Goal: Task Accomplishment & Management: Use online tool/utility

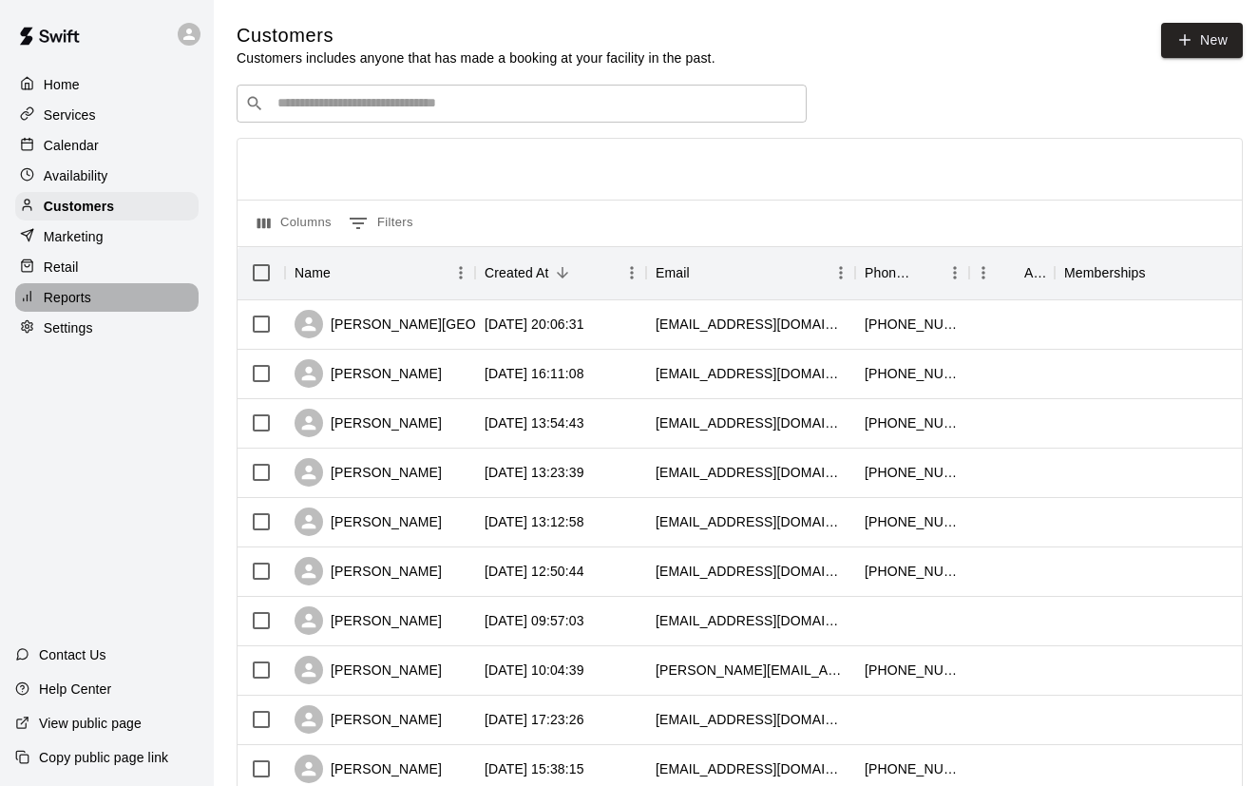
click at [81, 295] on p "Reports" at bounding box center [68, 297] width 48 height 19
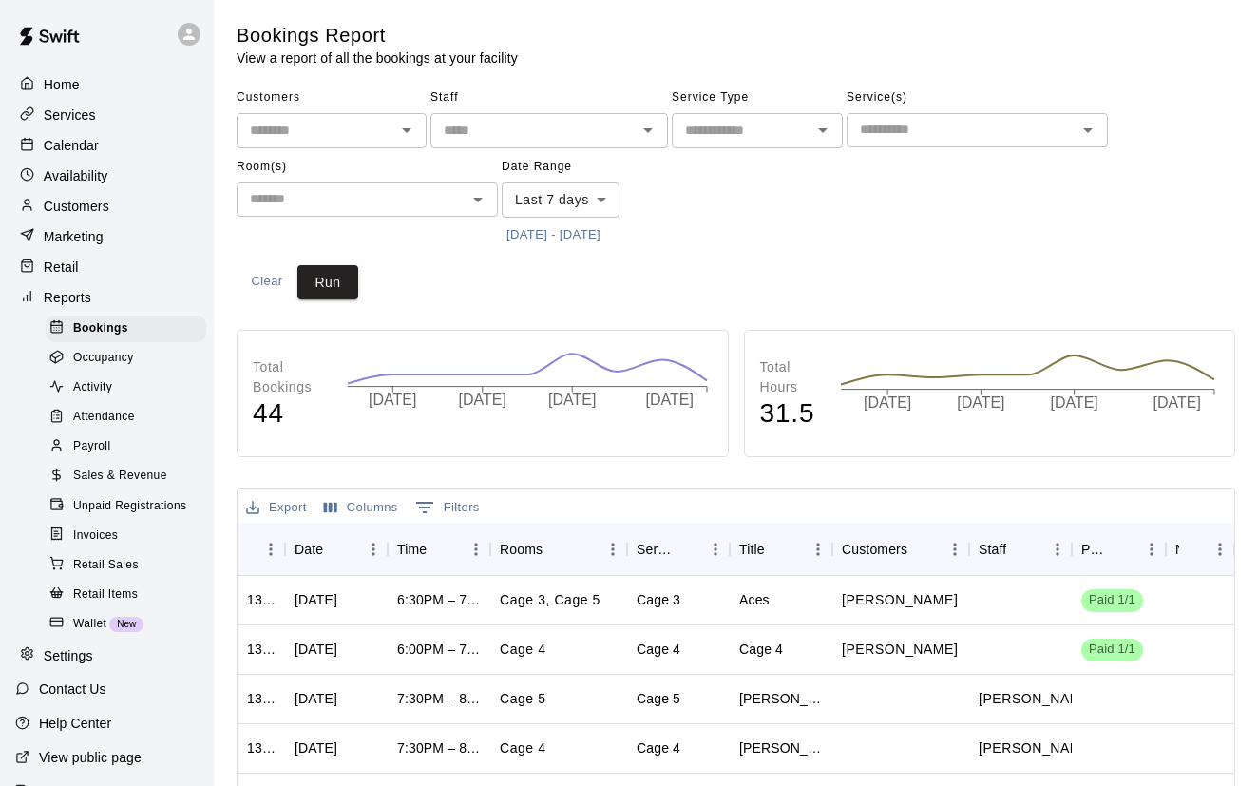
click at [135, 472] on span "Sales & Revenue" at bounding box center [120, 476] width 94 height 19
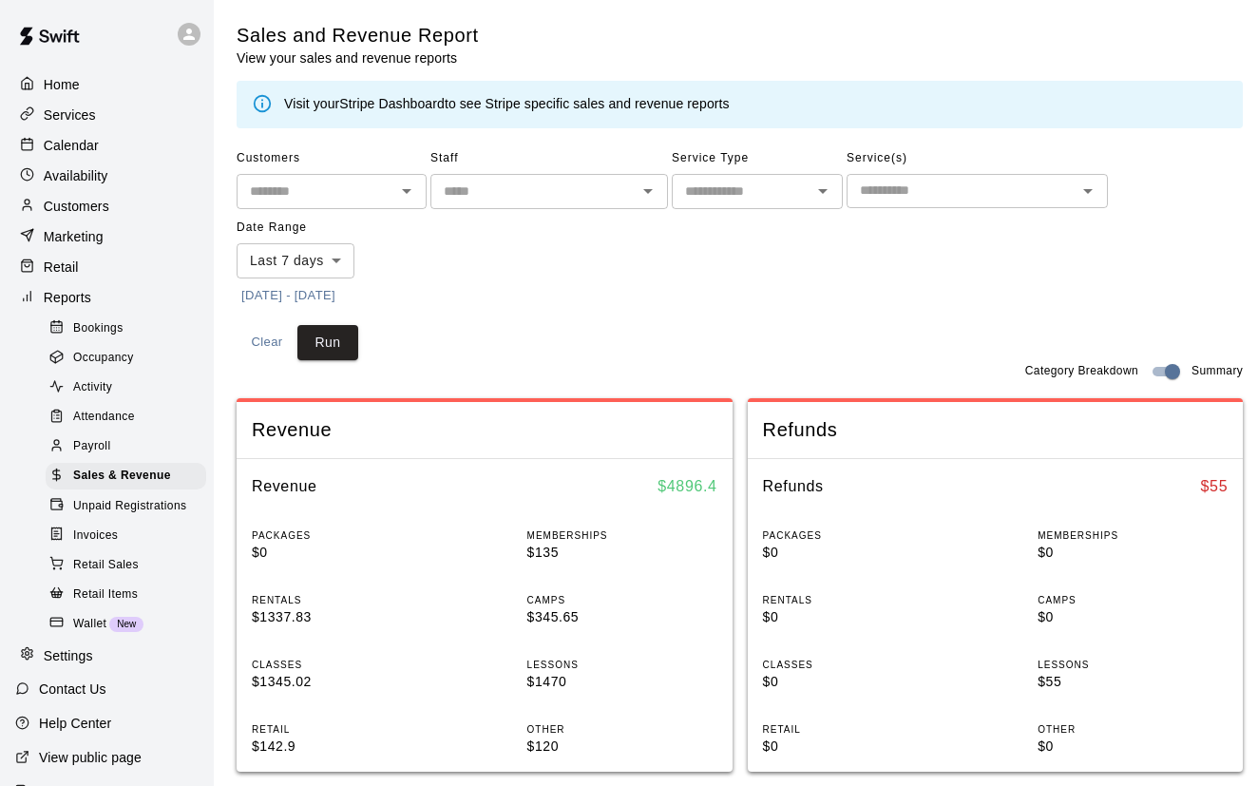
click at [967, 192] on input "text" at bounding box center [962, 191] width 219 height 24
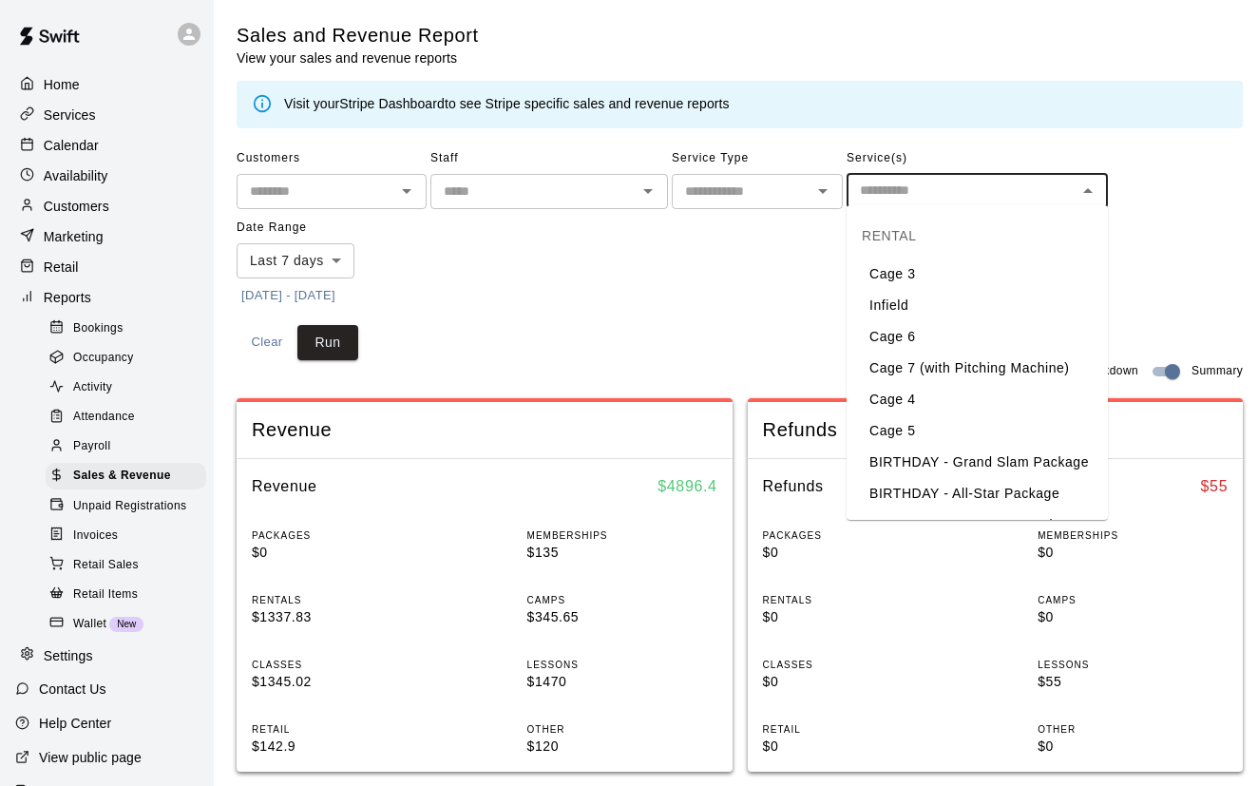
click at [706, 308] on div "Customers ​ Staff ​ Service Type ​ Service(s) ​ Date Range Last 7 days **** ​ […" at bounding box center [740, 252] width 1007 height 217
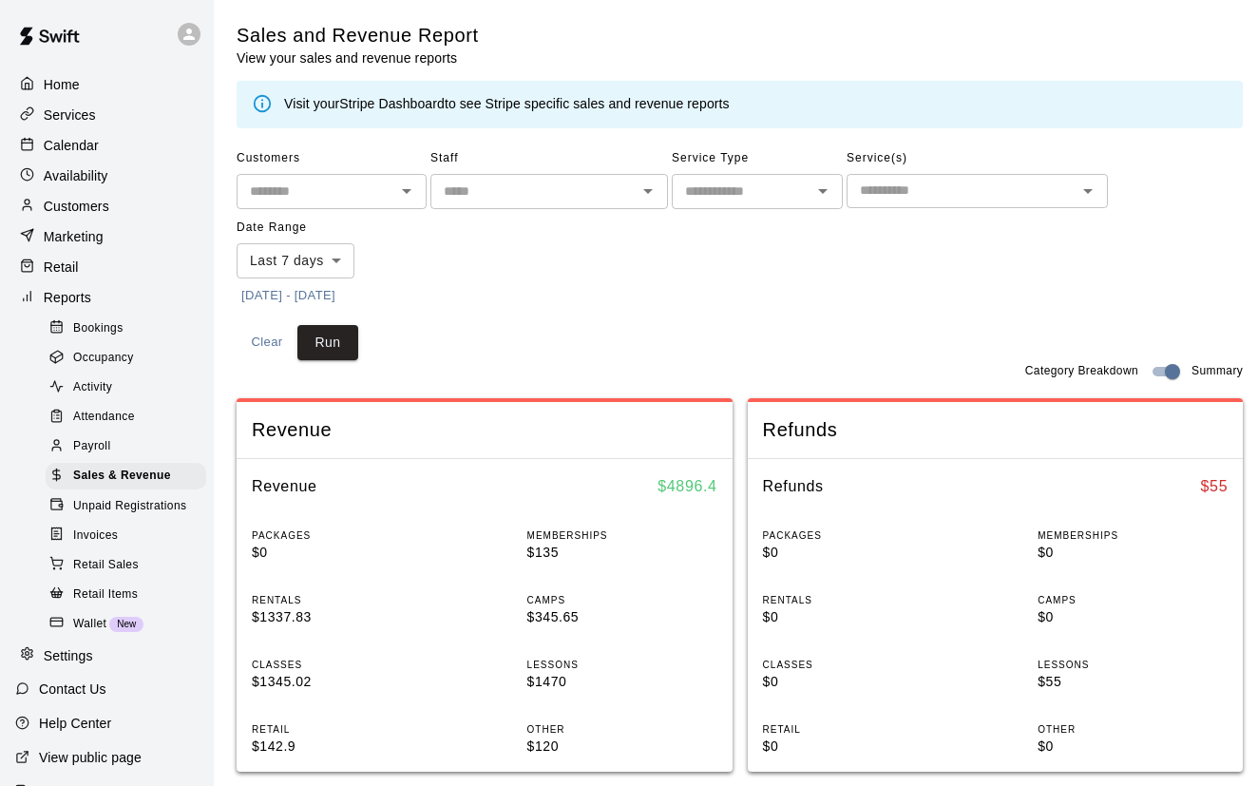
scroll to position [6, 0]
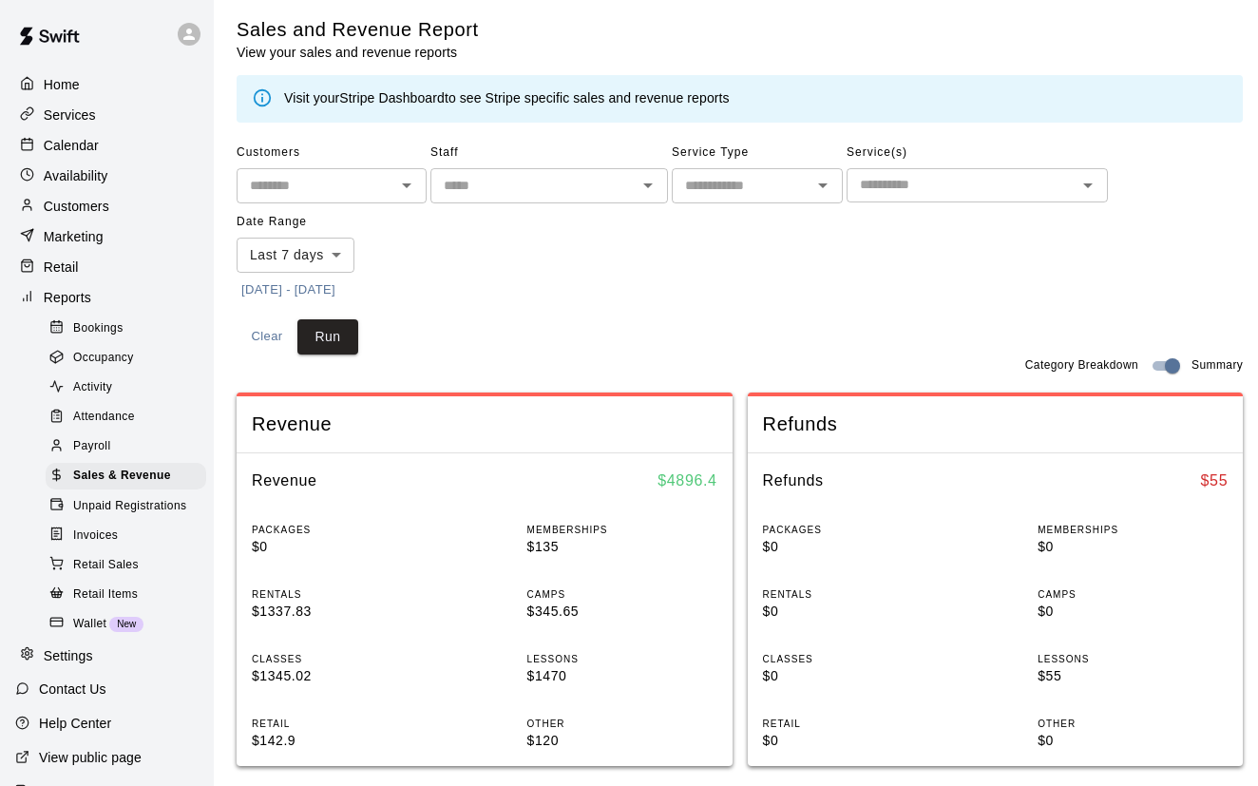
click at [340, 287] on button "[DATE] - [DATE]" at bounding box center [289, 290] width 104 height 29
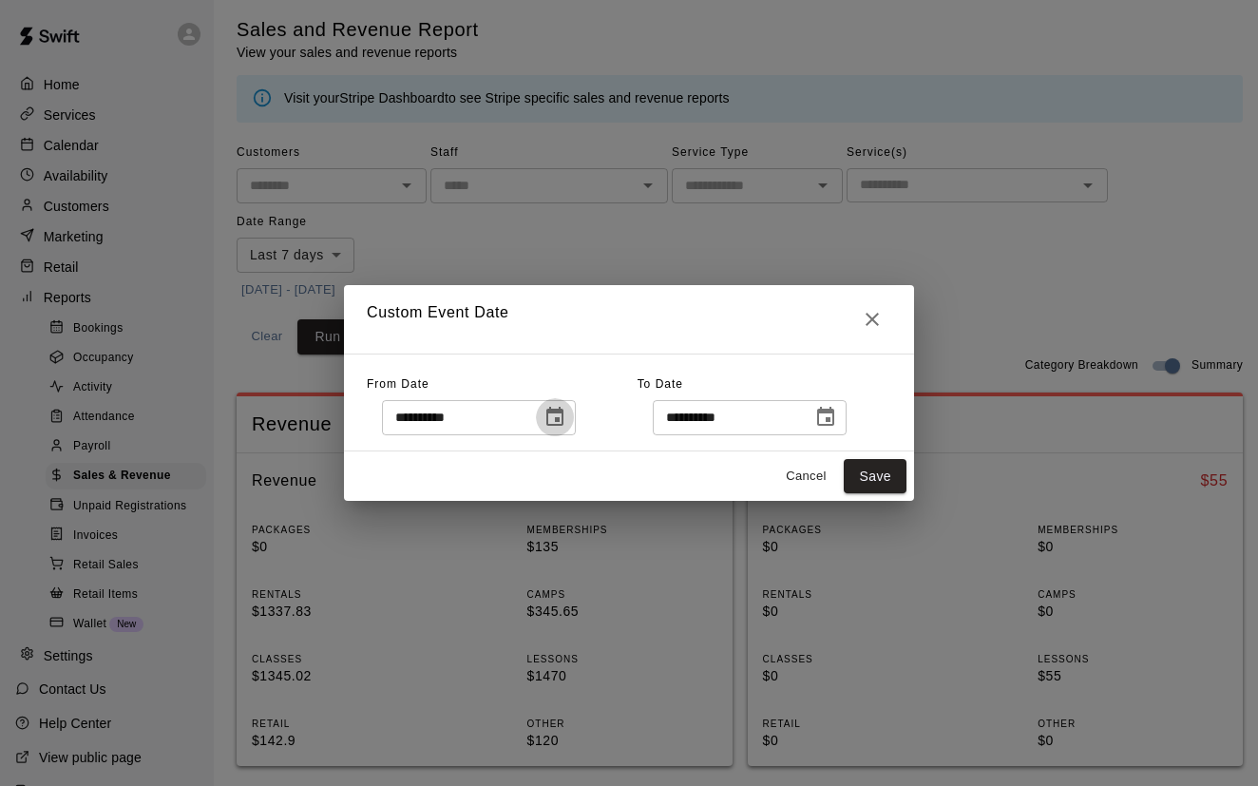
click at [564, 413] on icon "Choose date, selected date is Aug 13, 2025" at bounding box center [555, 416] width 17 height 19
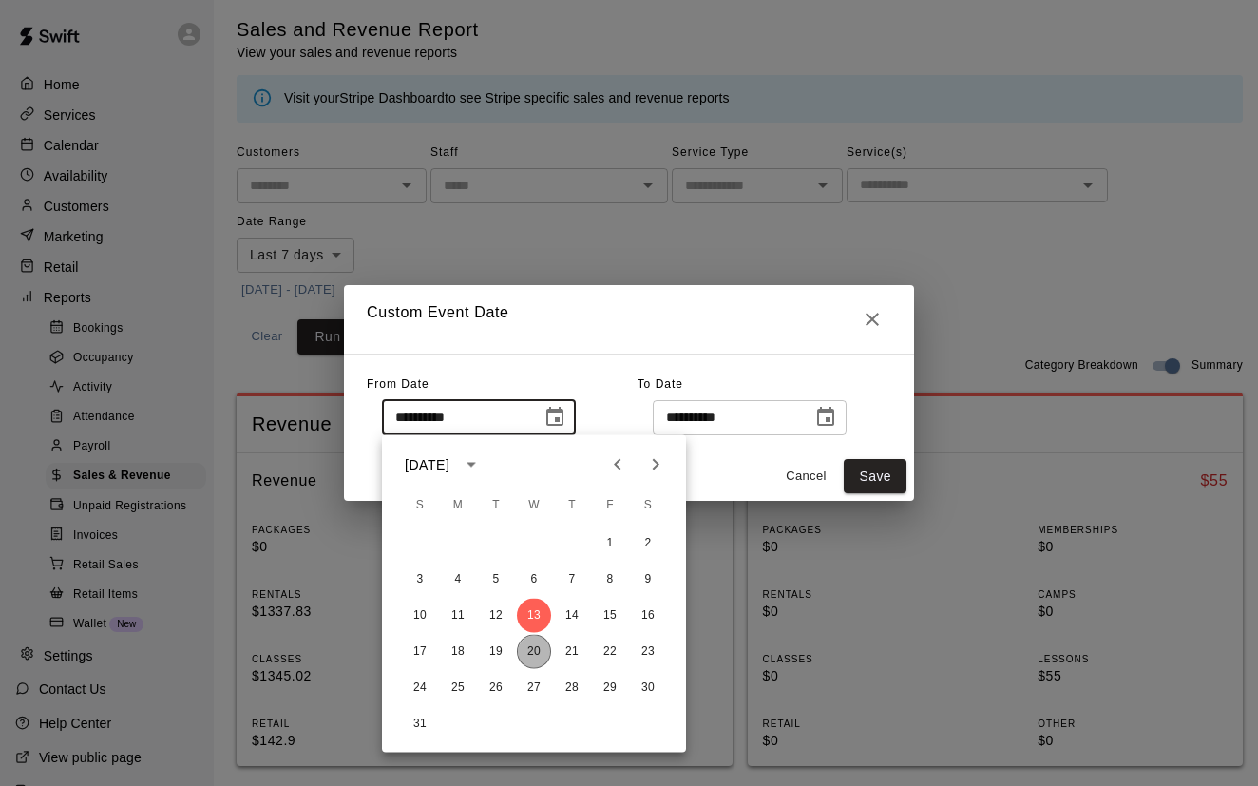
click at [538, 653] on button "20" at bounding box center [534, 652] width 34 height 34
type input "**********"
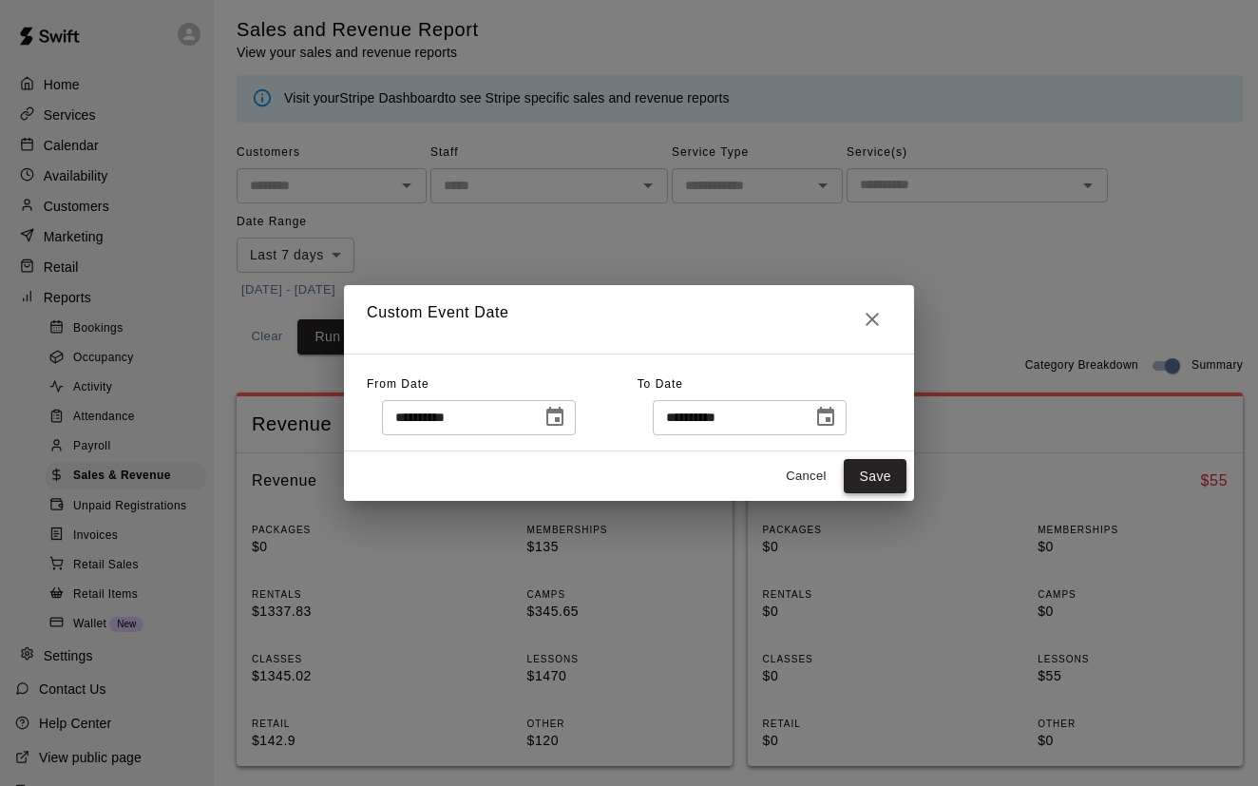
click at [888, 491] on button "Save" at bounding box center [875, 476] width 63 height 35
type input "******"
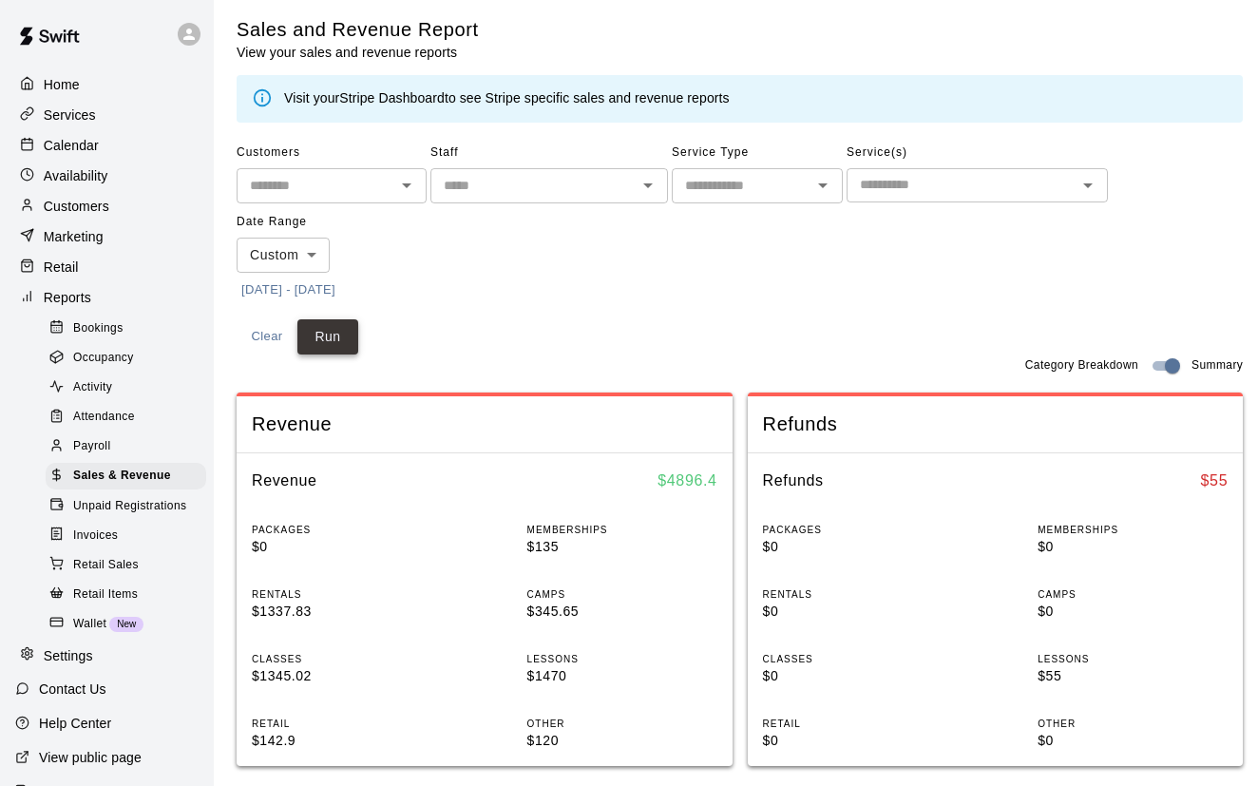
click at [343, 331] on button "Run" at bounding box center [327, 336] width 61 height 35
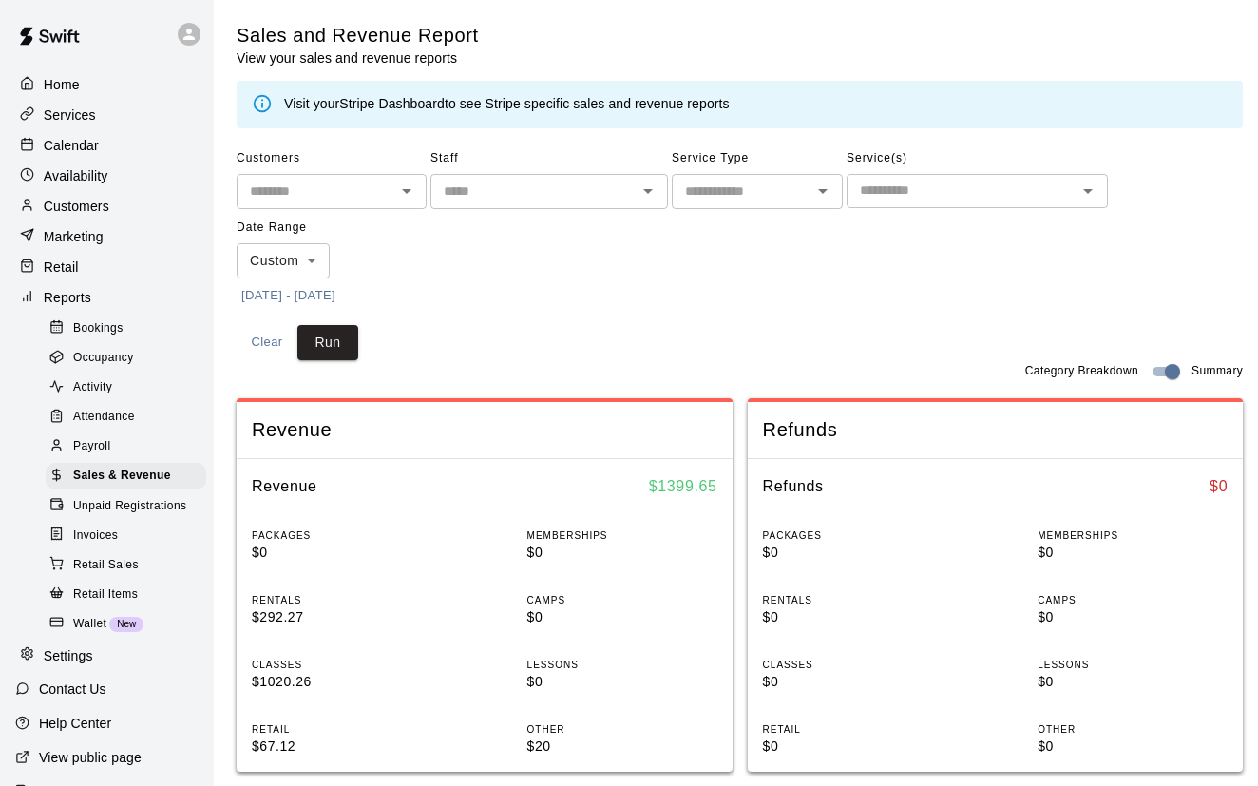
scroll to position [0, 0]
click at [86, 153] on p "Calendar" at bounding box center [71, 145] width 55 height 19
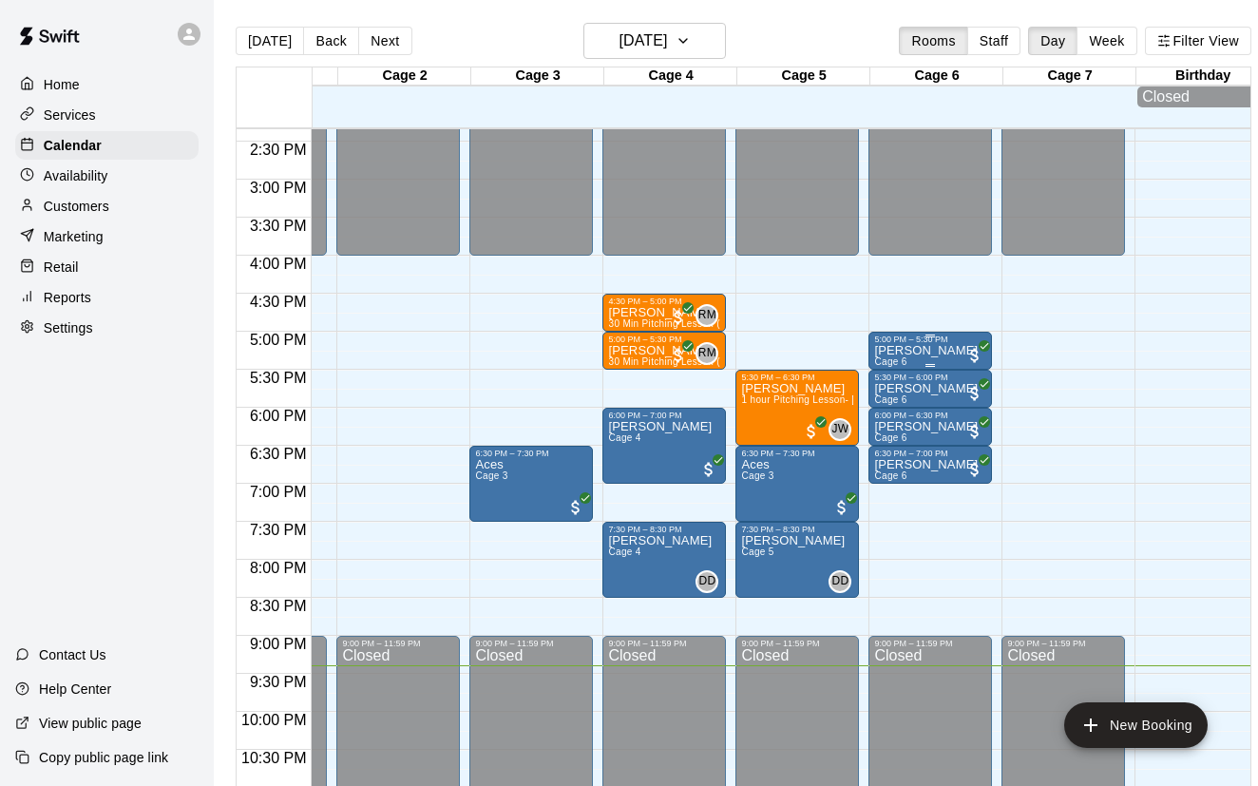
scroll to position [1091, 107]
click at [663, 312] on p "[PERSON_NAME]" at bounding box center [664, 312] width 112 height 0
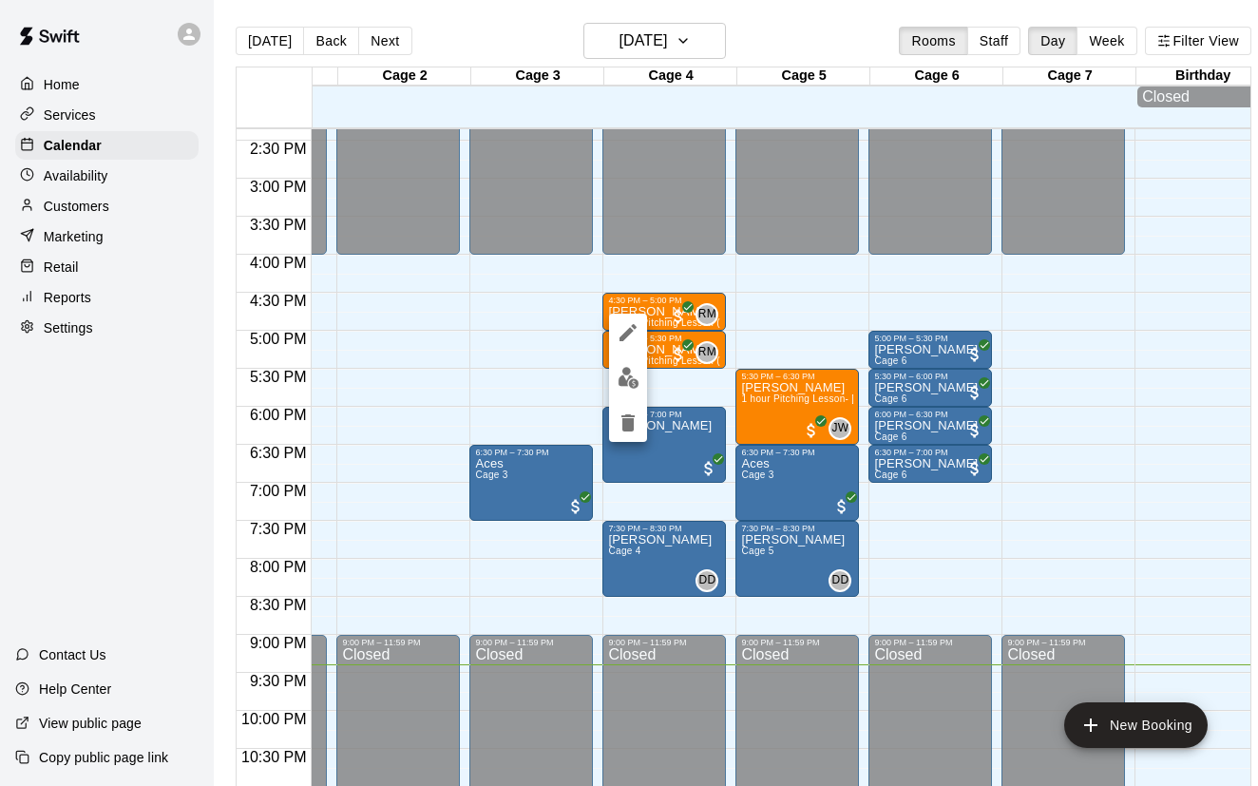
click at [668, 326] on div at bounding box center [629, 393] width 1258 height 786
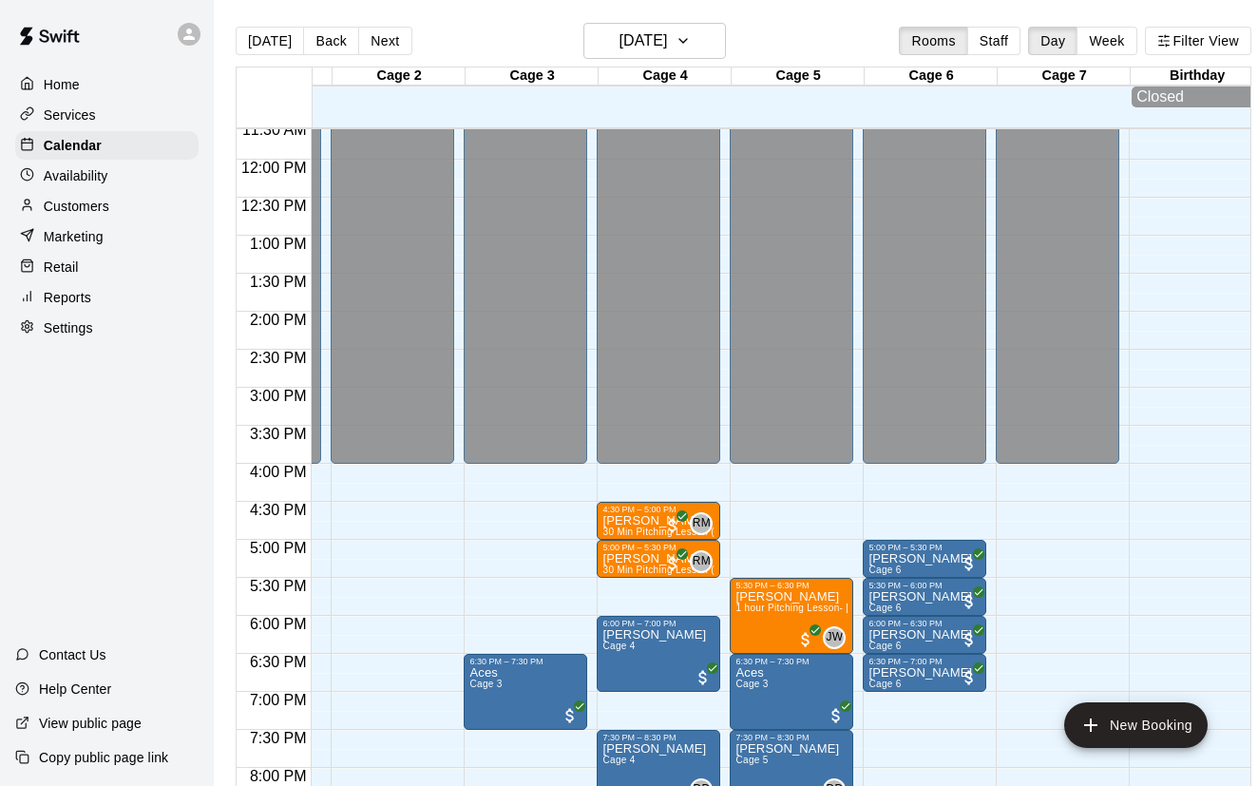
scroll to position [881, 113]
click at [390, 40] on button "Next" at bounding box center [384, 41] width 53 height 29
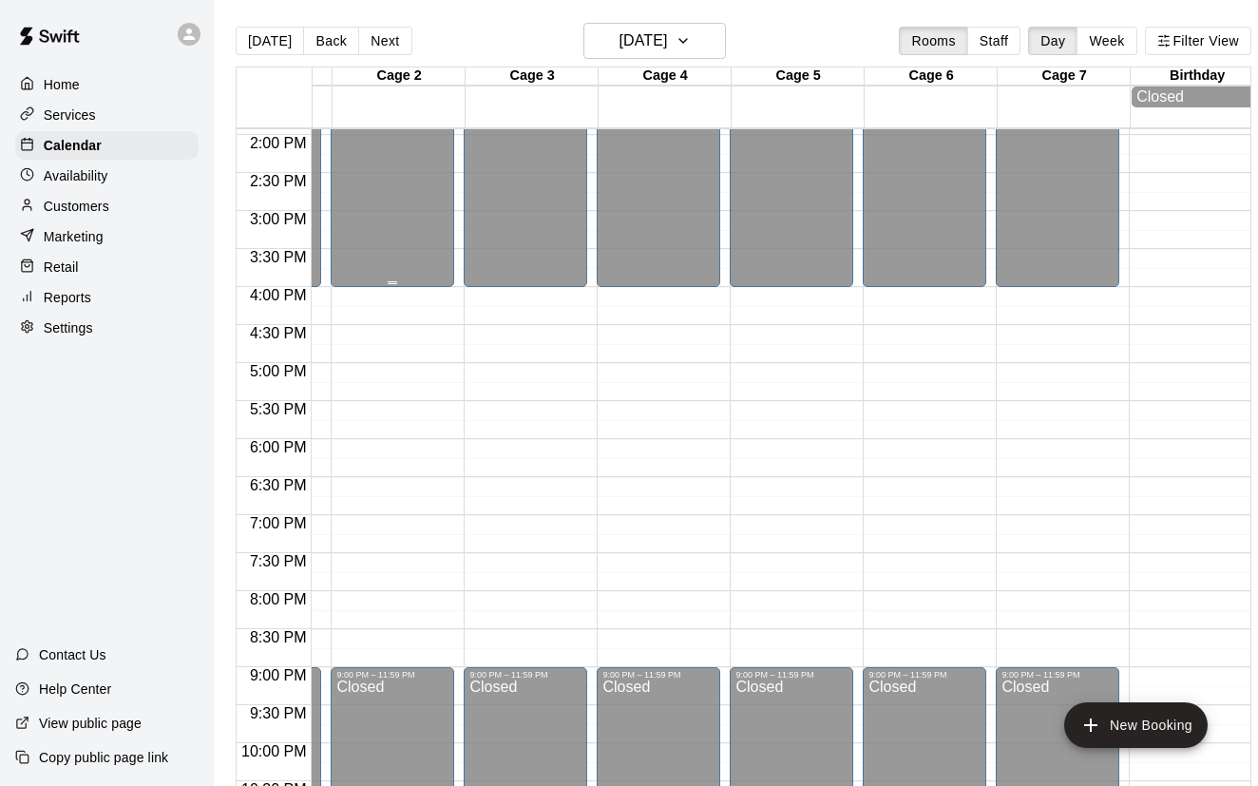
scroll to position [1033, 113]
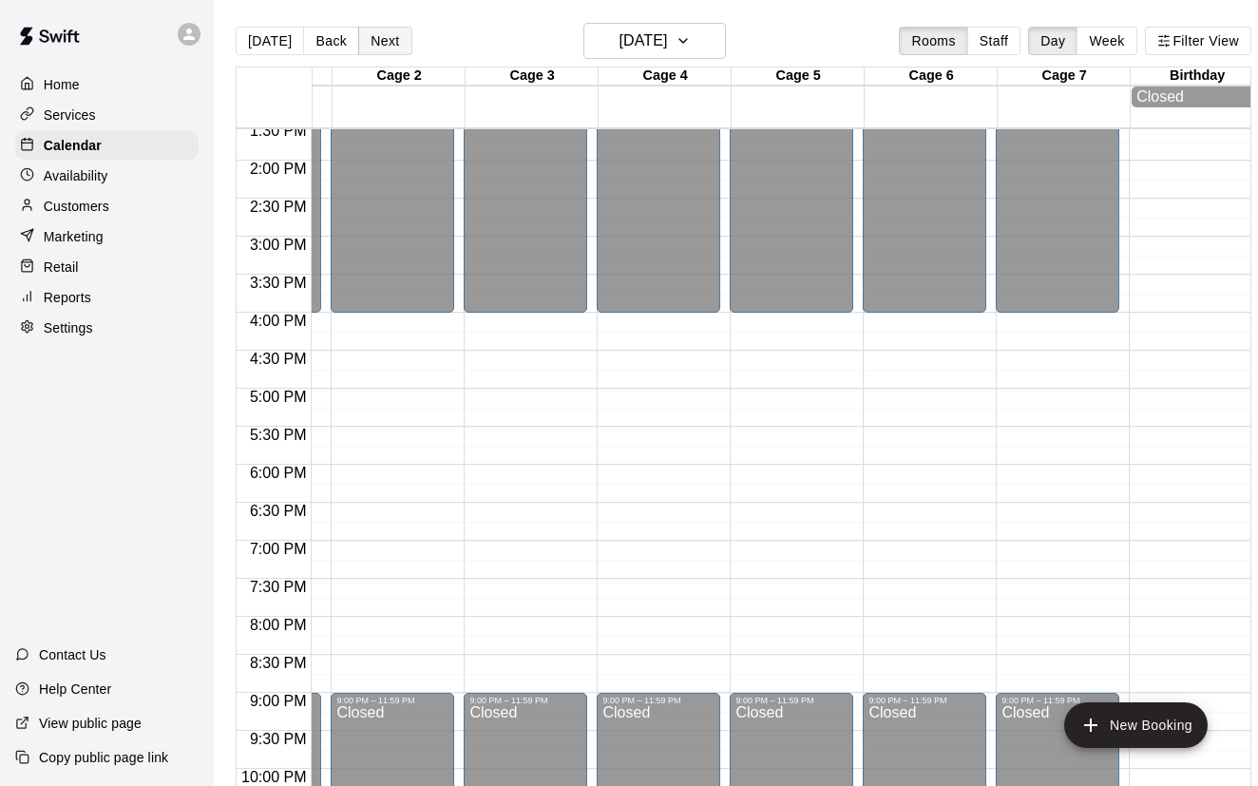
click at [369, 47] on button "Next" at bounding box center [384, 41] width 53 height 29
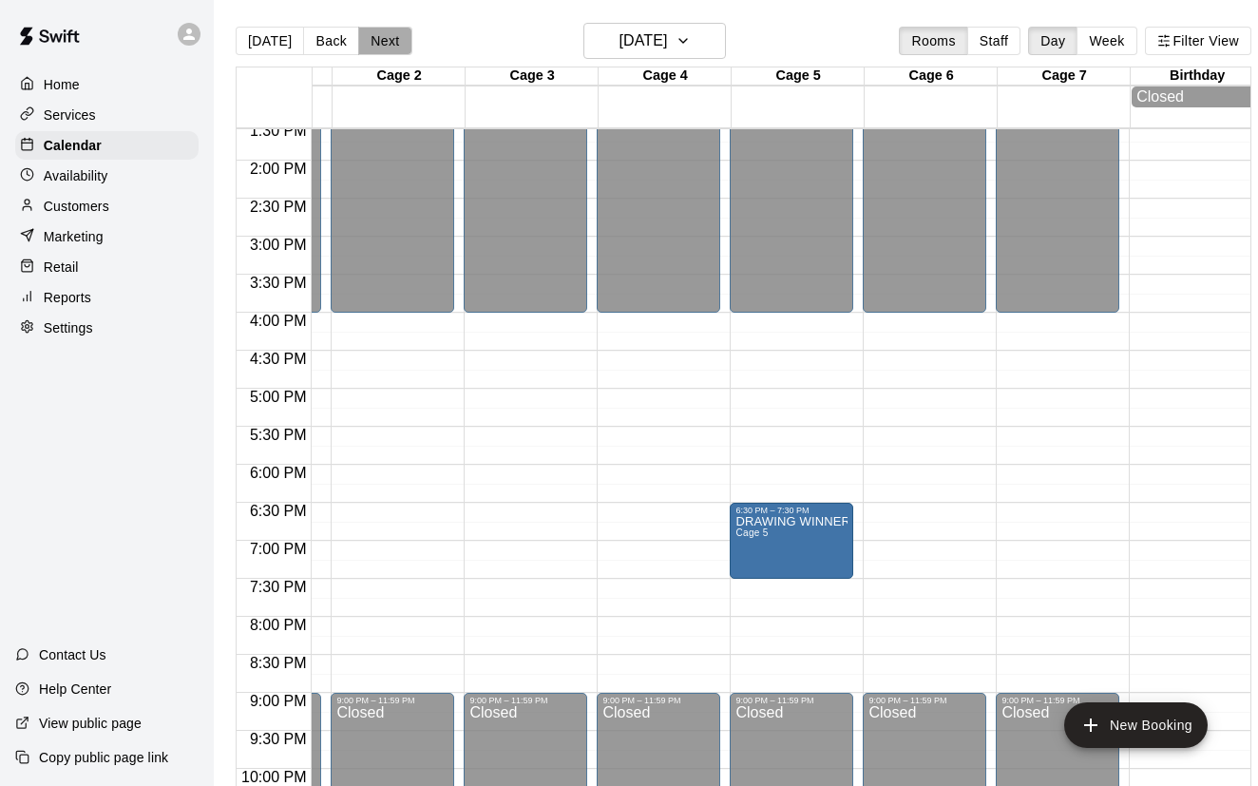
click at [386, 38] on button "Next" at bounding box center [384, 41] width 53 height 29
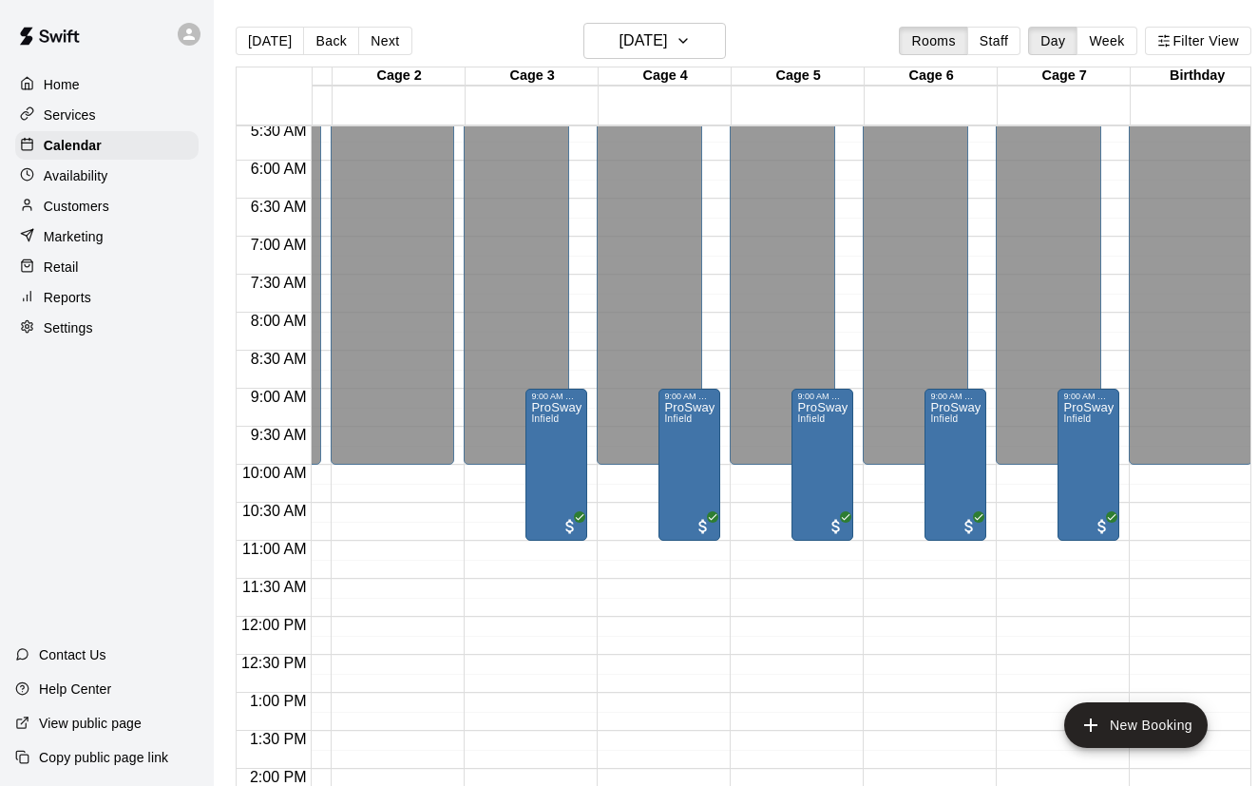
scroll to position [419, 113]
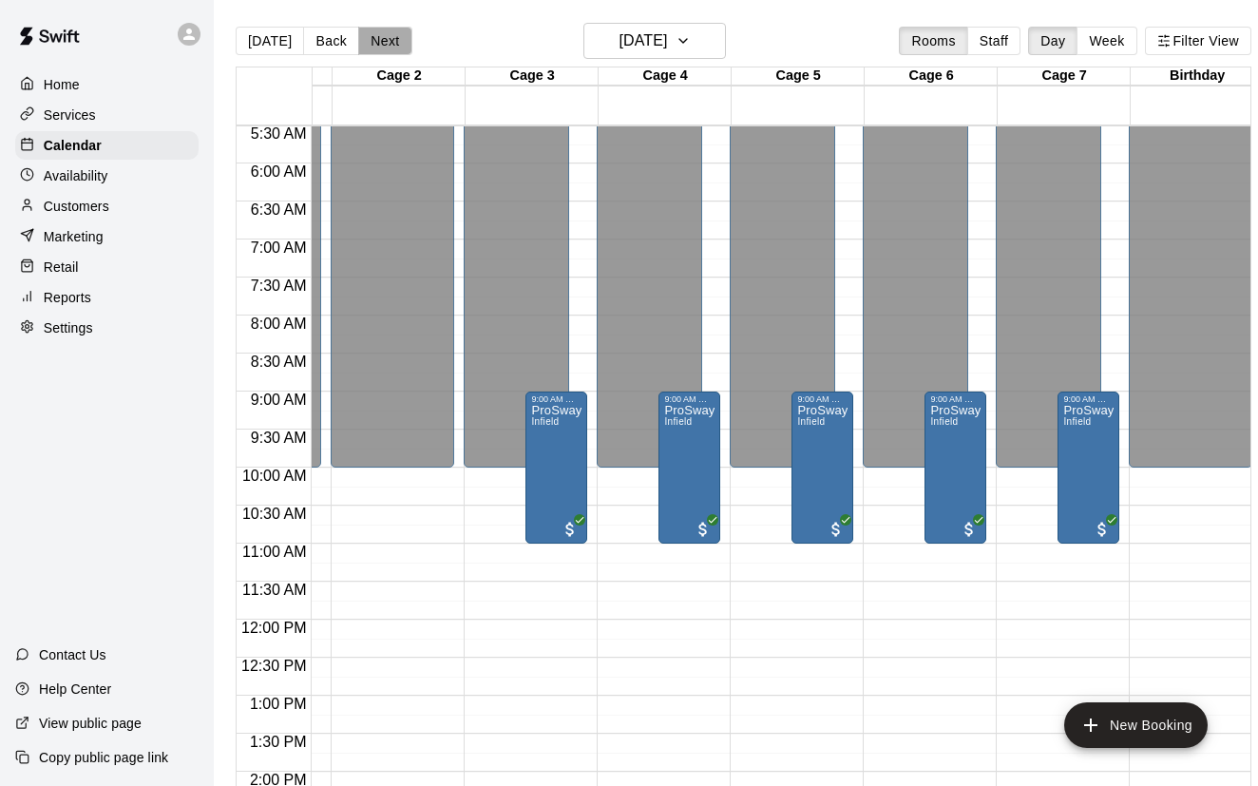
click at [387, 44] on button "Next" at bounding box center [384, 41] width 53 height 29
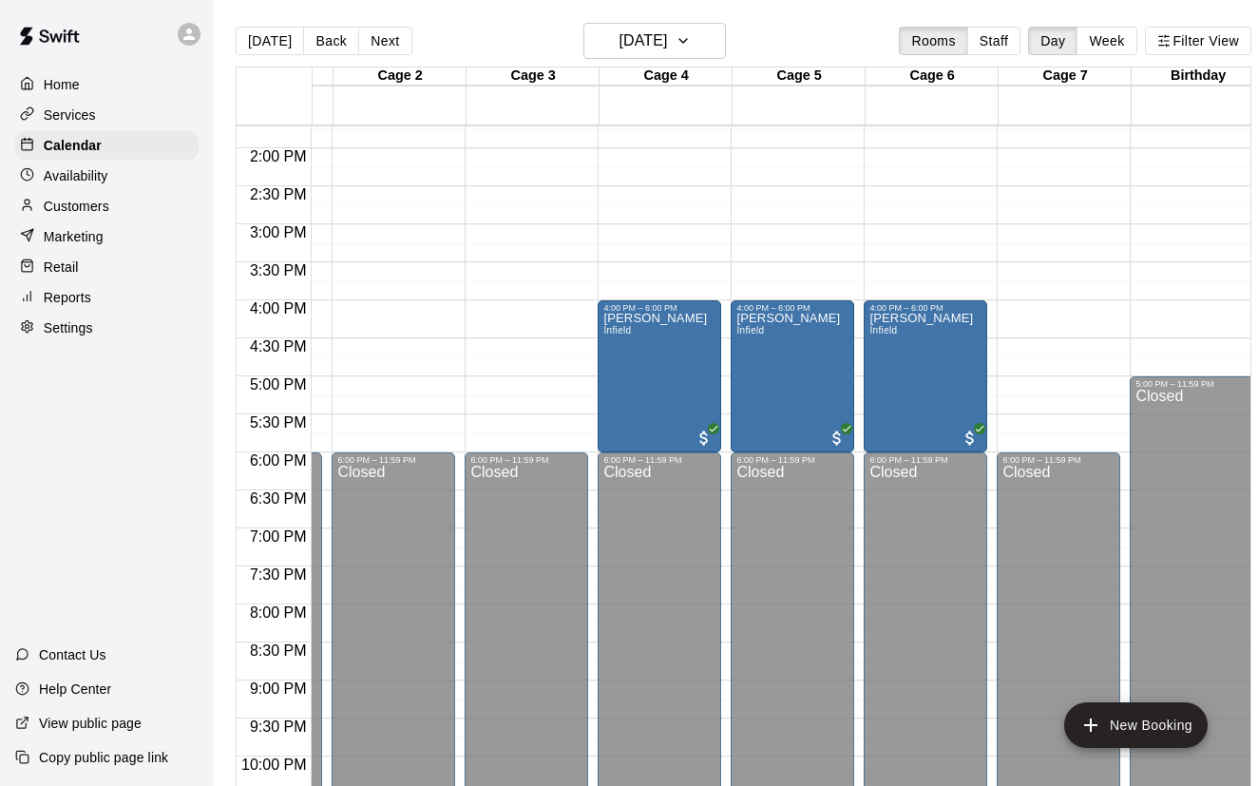
scroll to position [0, 111]
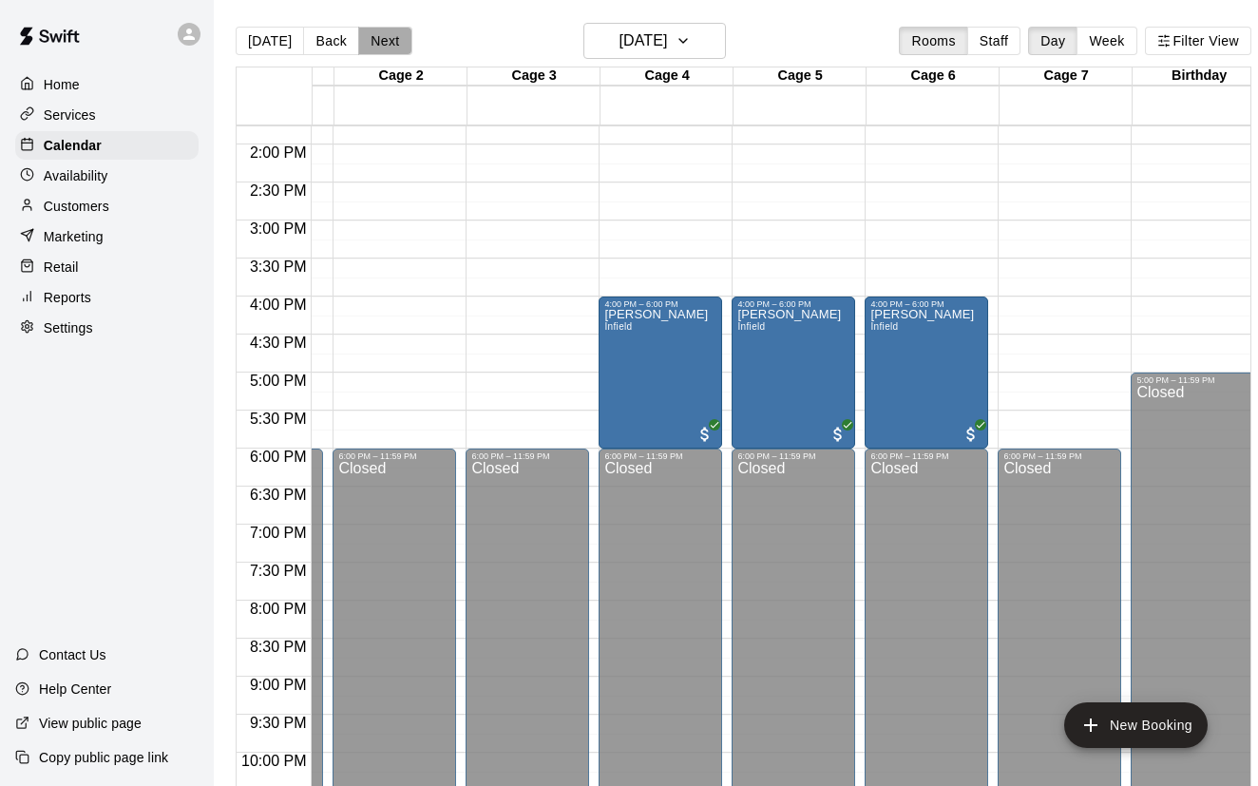
click at [382, 48] on button "Next" at bounding box center [384, 41] width 53 height 29
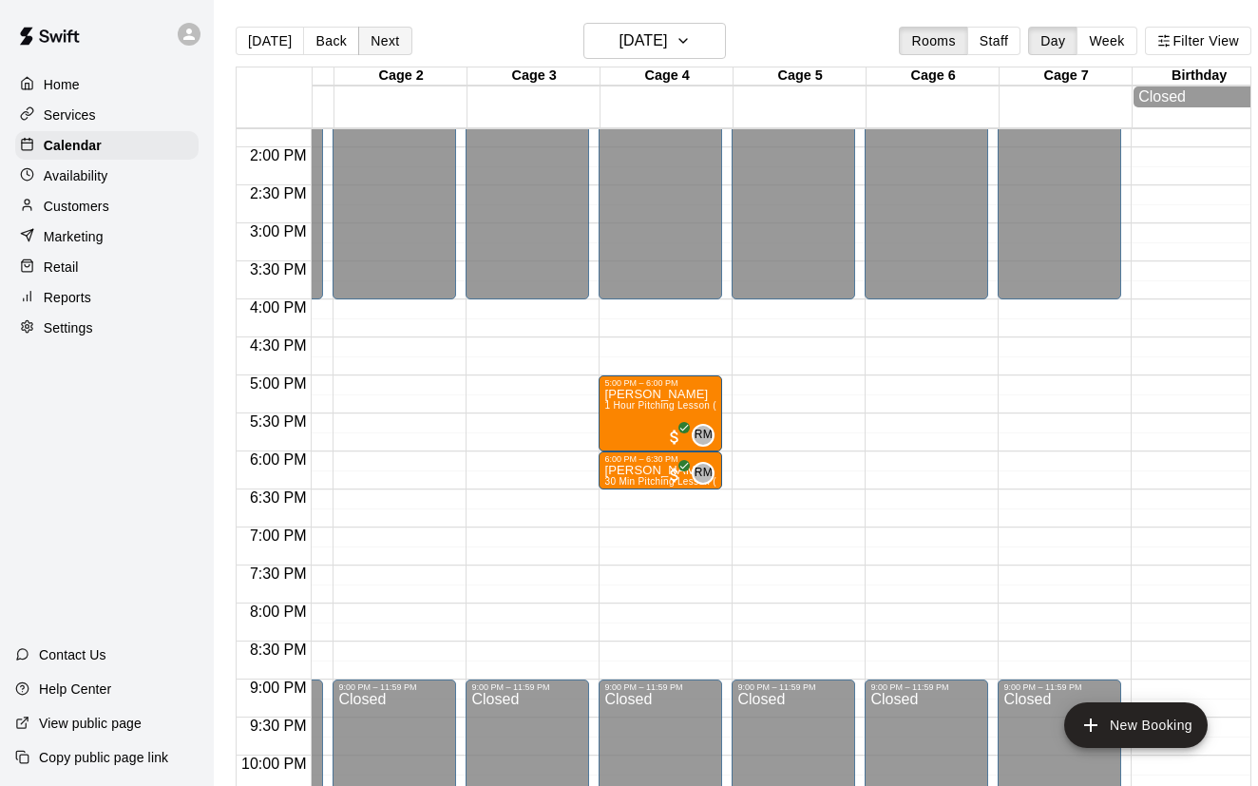
click at [392, 40] on button "Next" at bounding box center [384, 41] width 53 height 29
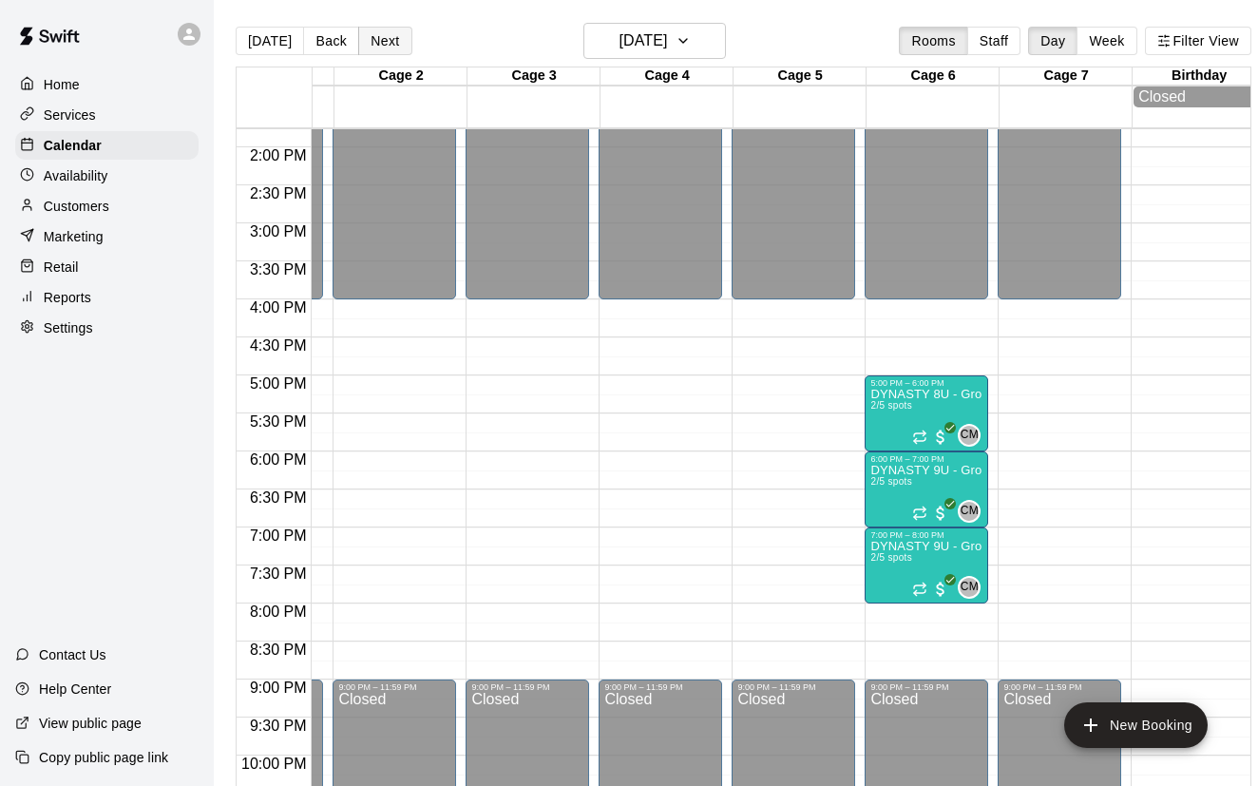
click at [383, 44] on button "Next" at bounding box center [384, 41] width 53 height 29
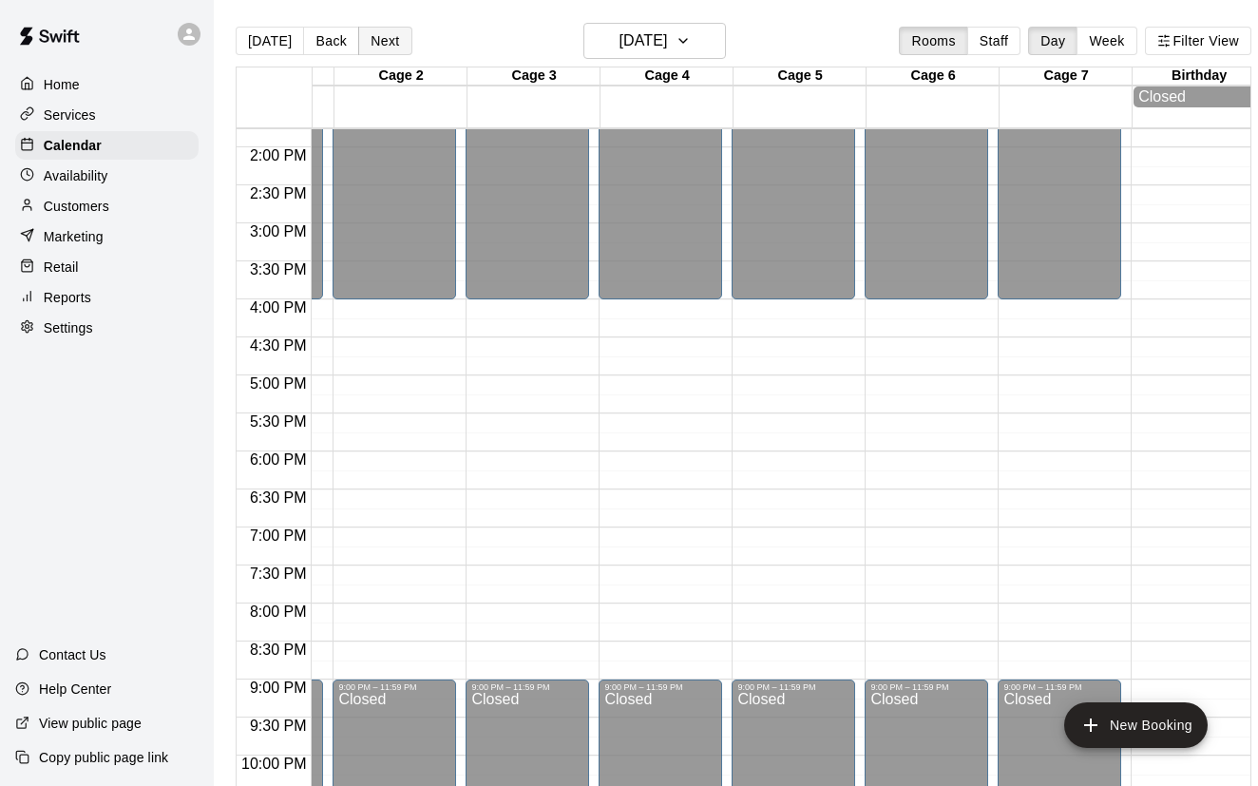
click at [385, 46] on button "Next" at bounding box center [384, 41] width 53 height 29
click at [72, 96] on div "Home" at bounding box center [106, 84] width 183 height 29
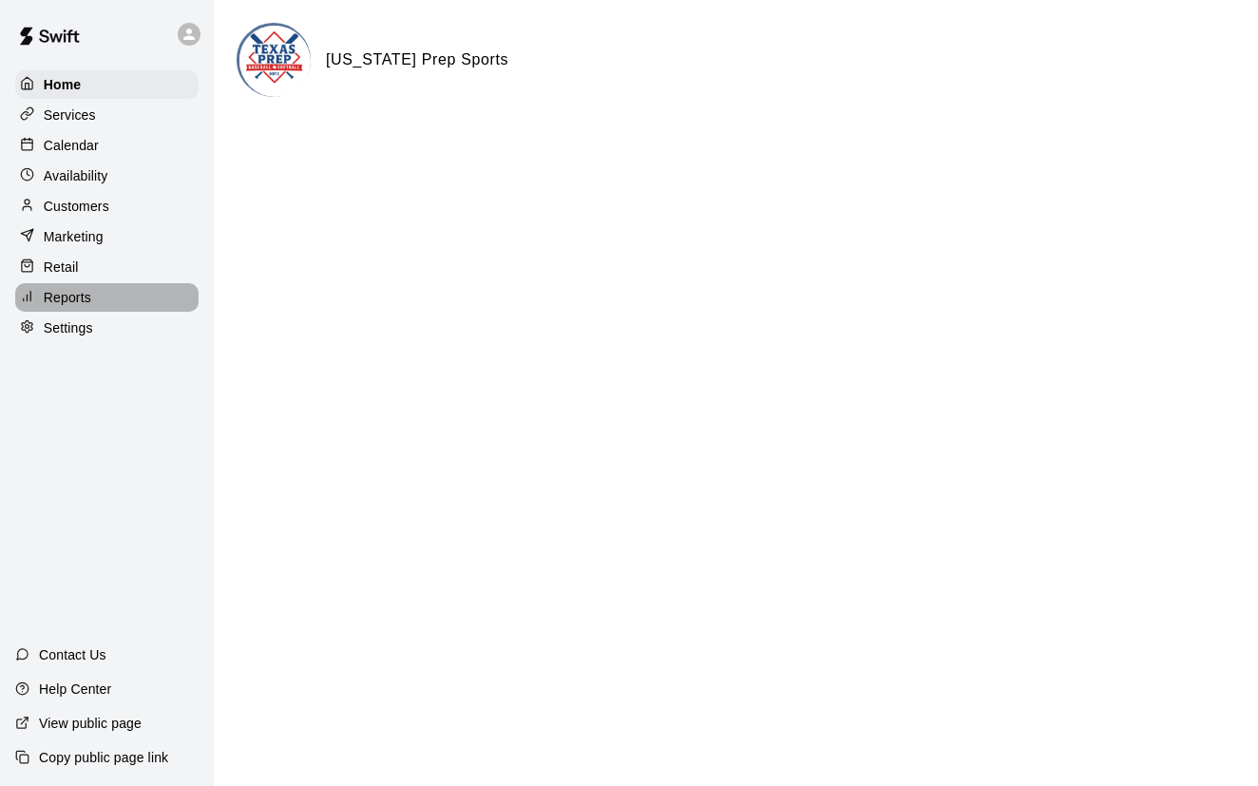
click at [67, 301] on p "Reports" at bounding box center [68, 297] width 48 height 19
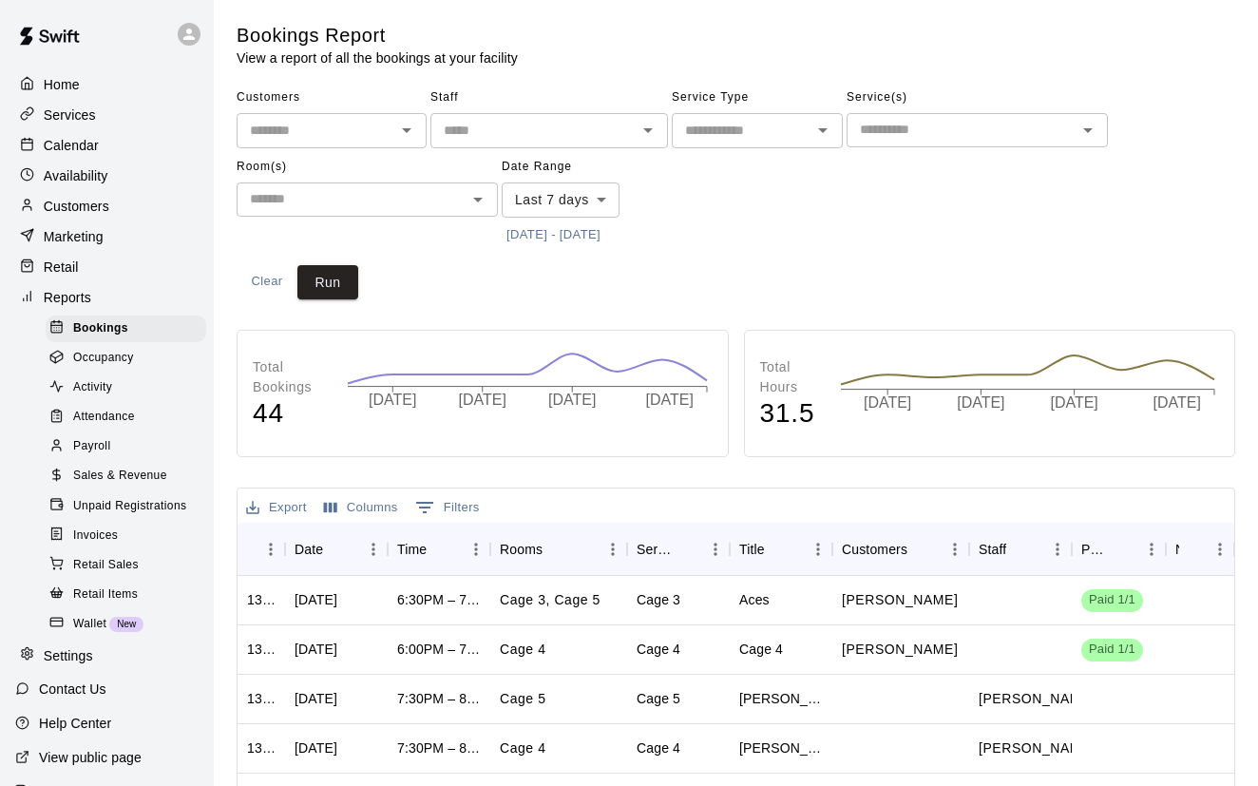
click at [134, 470] on span "Sales & Revenue" at bounding box center [120, 476] width 94 height 19
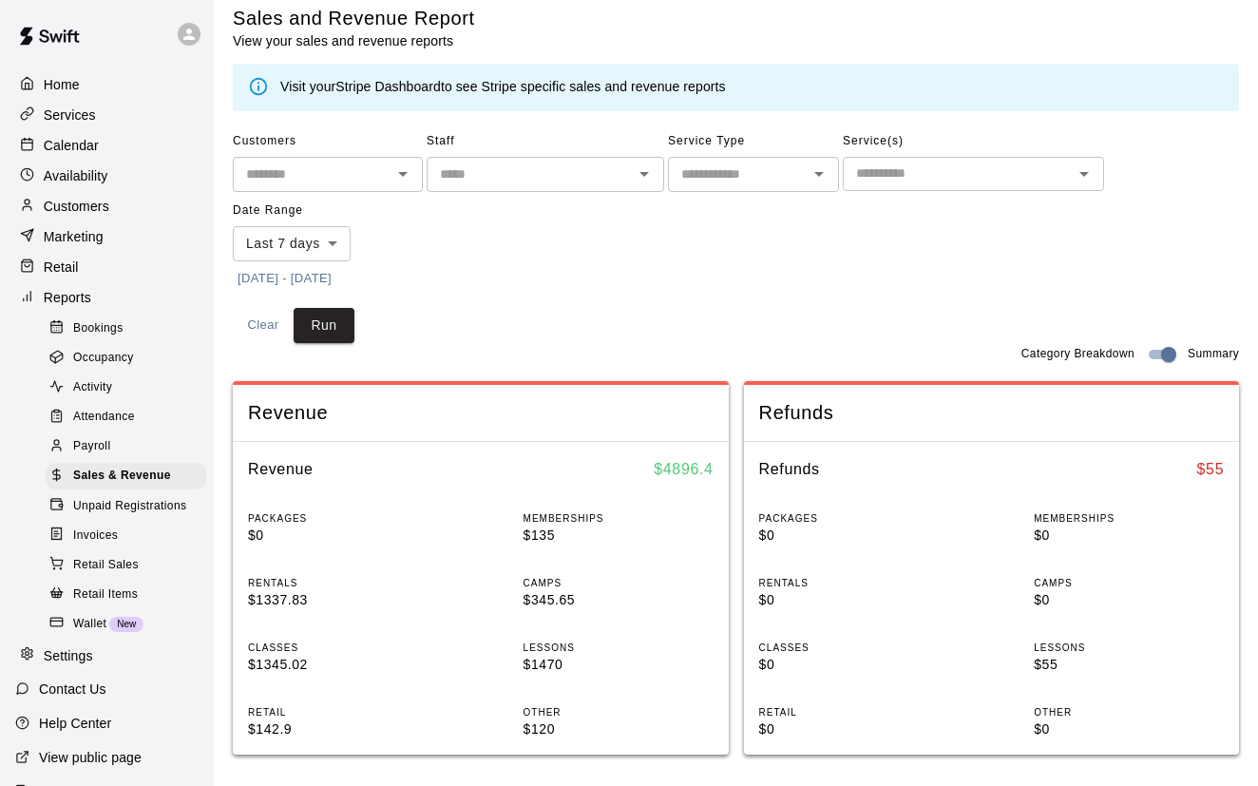
scroll to position [18, 4]
click at [334, 238] on body "Home Services Calendar Availability Customers Marketing Retail Reports Bookings…" at bounding box center [625, 727] width 1258 height 1490
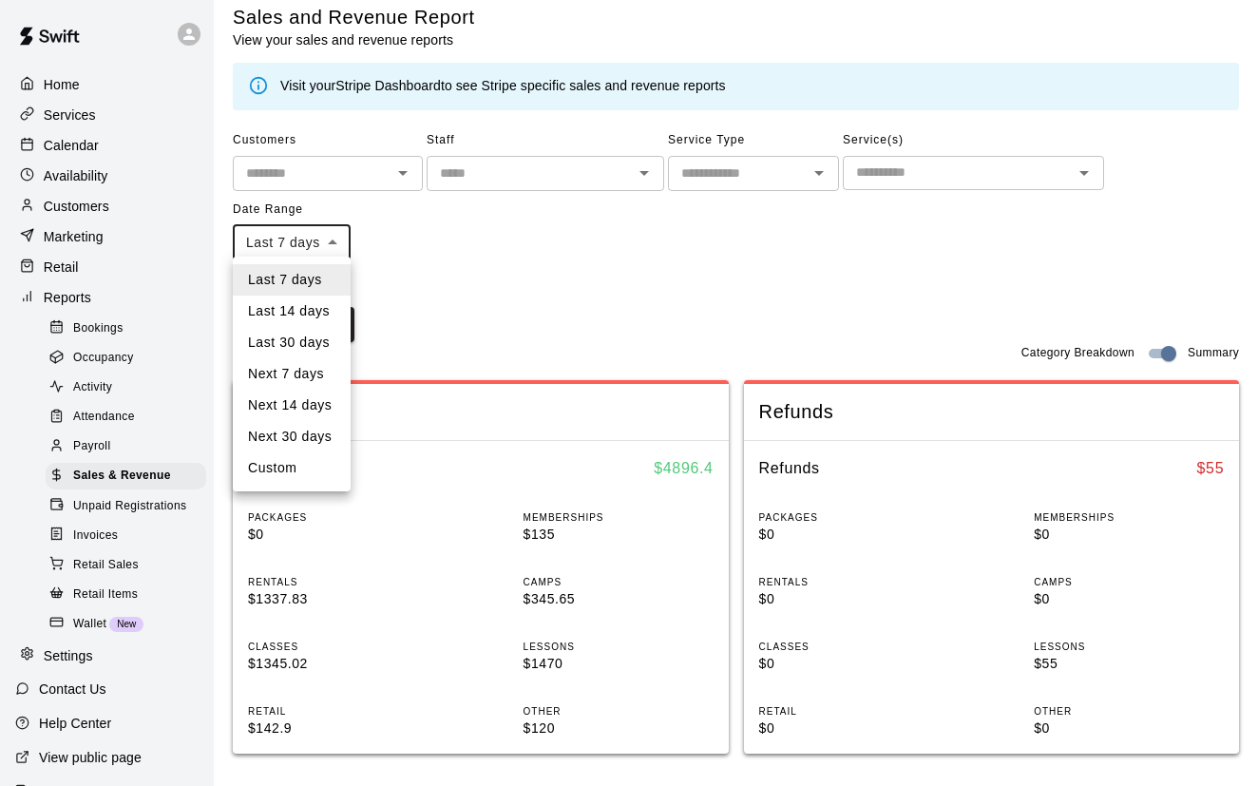
click at [297, 345] on li "Last 30 days" at bounding box center [292, 342] width 118 height 31
type input "*****"
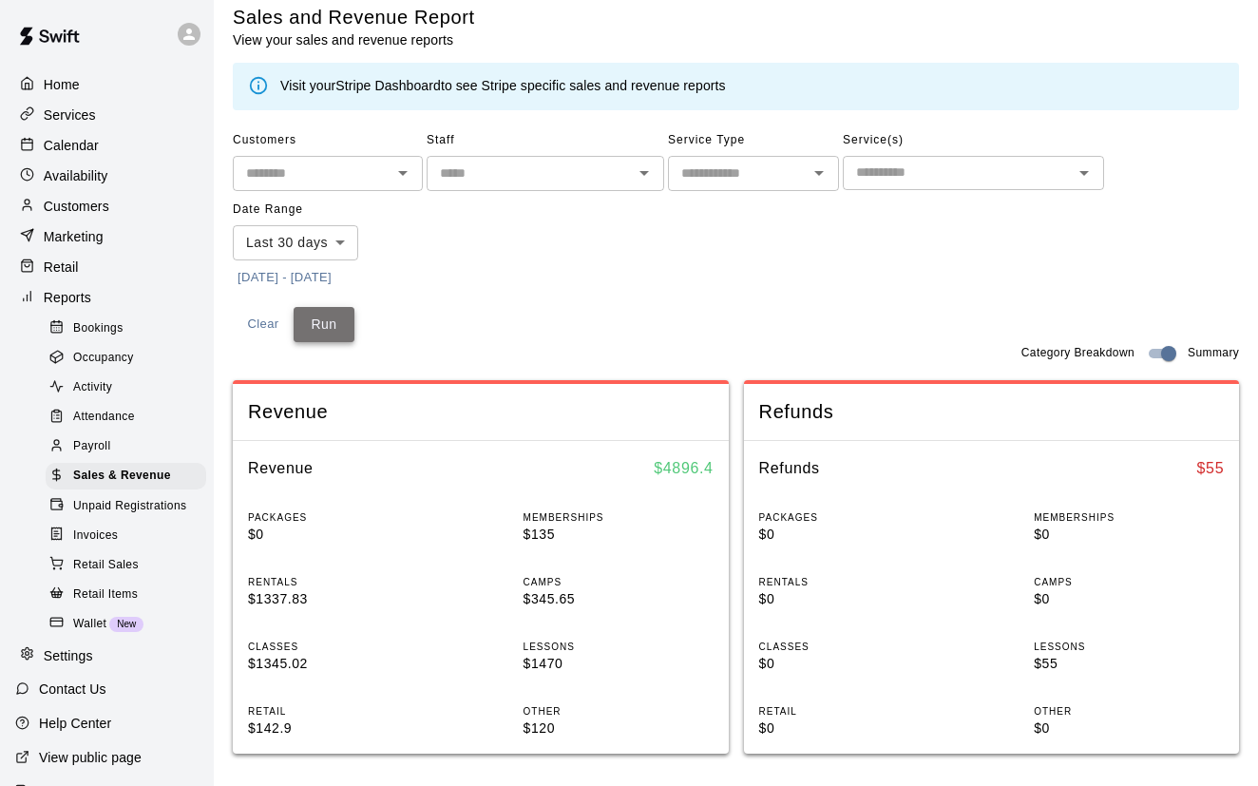
click at [323, 327] on button "Run" at bounding box center [324, 324] width 61 height 35
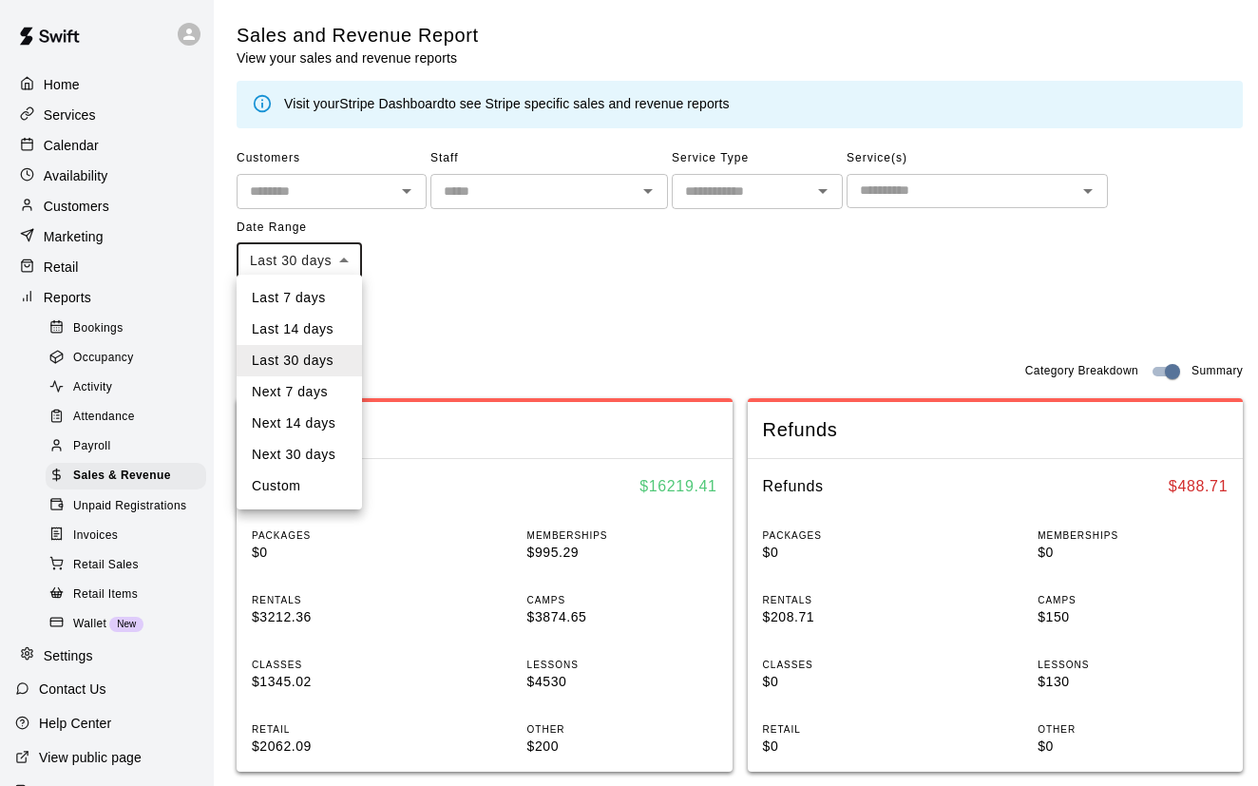
click at [344, 267] on body "Home Services Calendar Availability Customers Marketing Retail Reports Bookings…" at bounding box center [629, 745] width 1258 height 1490
click at [442, 262] on div at bounding box center [629, 393] width 1258 height 786
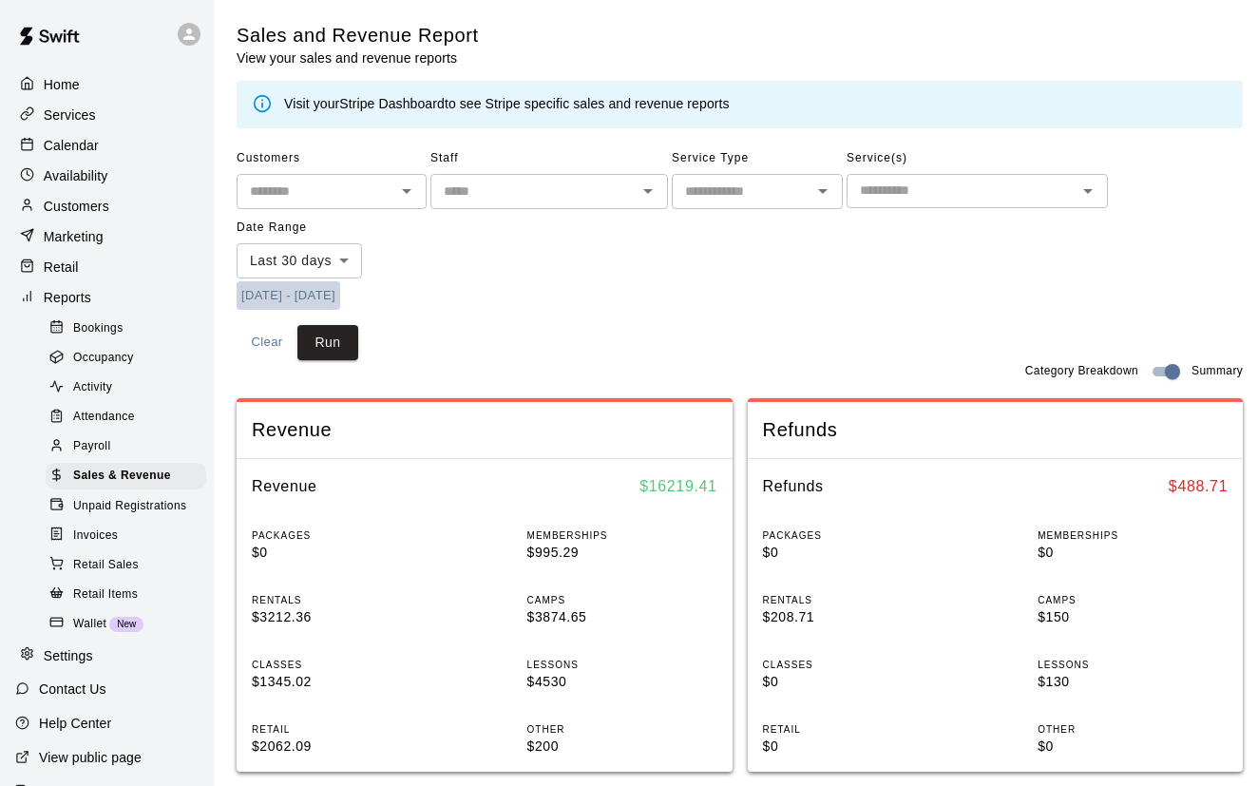
click at [279, 291] on button "[DATE] - [DATE]" at bounding box center [289, 295] width 104 height 29
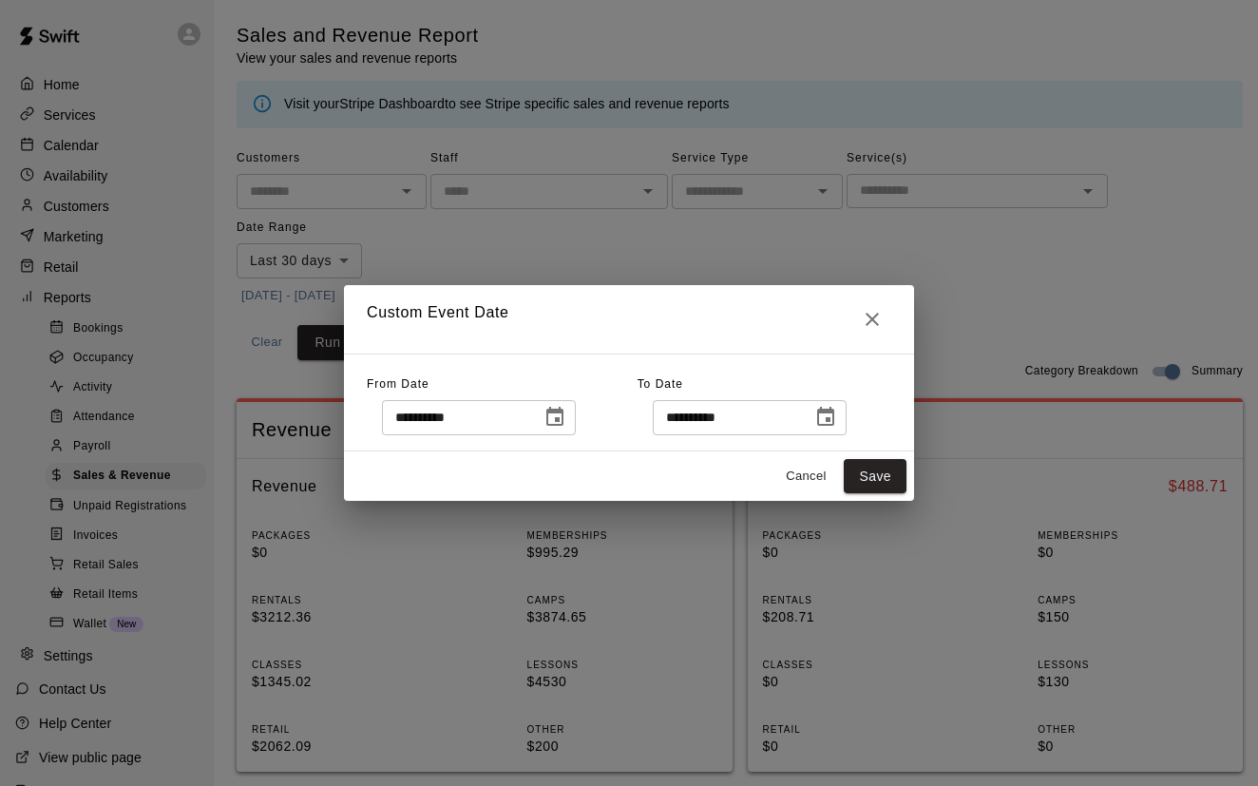
click at [564, 411] on icon "Choose date, selected date is Jul 21, 2025" at bounding box center [555, 416] width 17 height 19
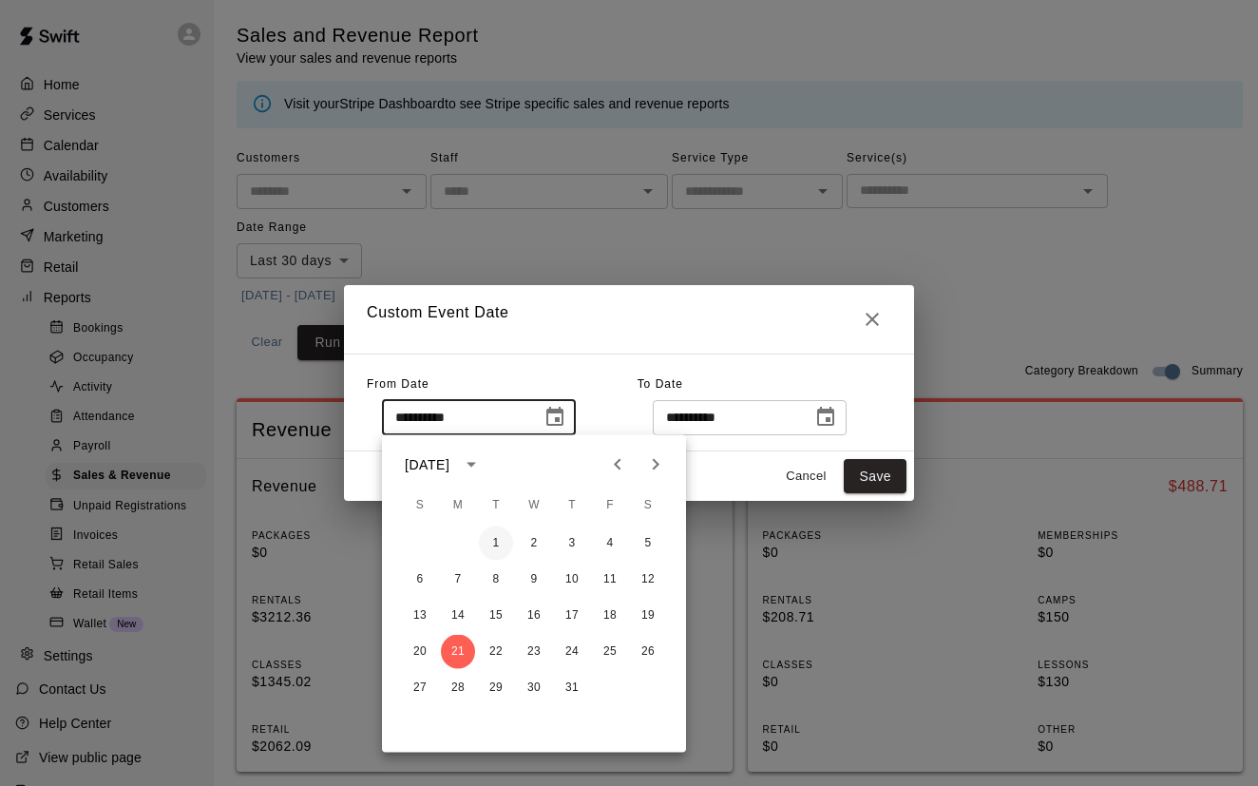
click at [501, 544] on button "1" at bounding box center [496, 544] width 34 height 34
type input "**********"
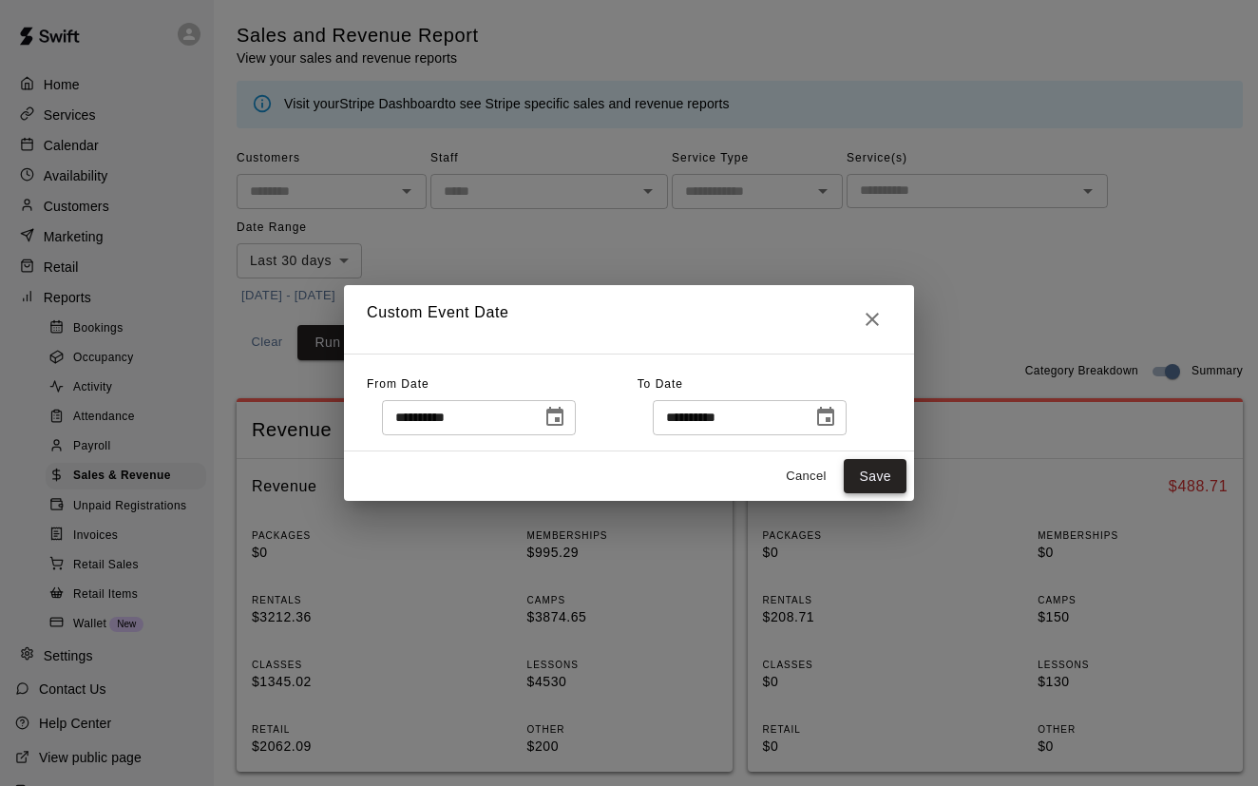
click at [890, 488] on button "Save" at bounding box center [875, 476] width 63 height 35
type input "******"
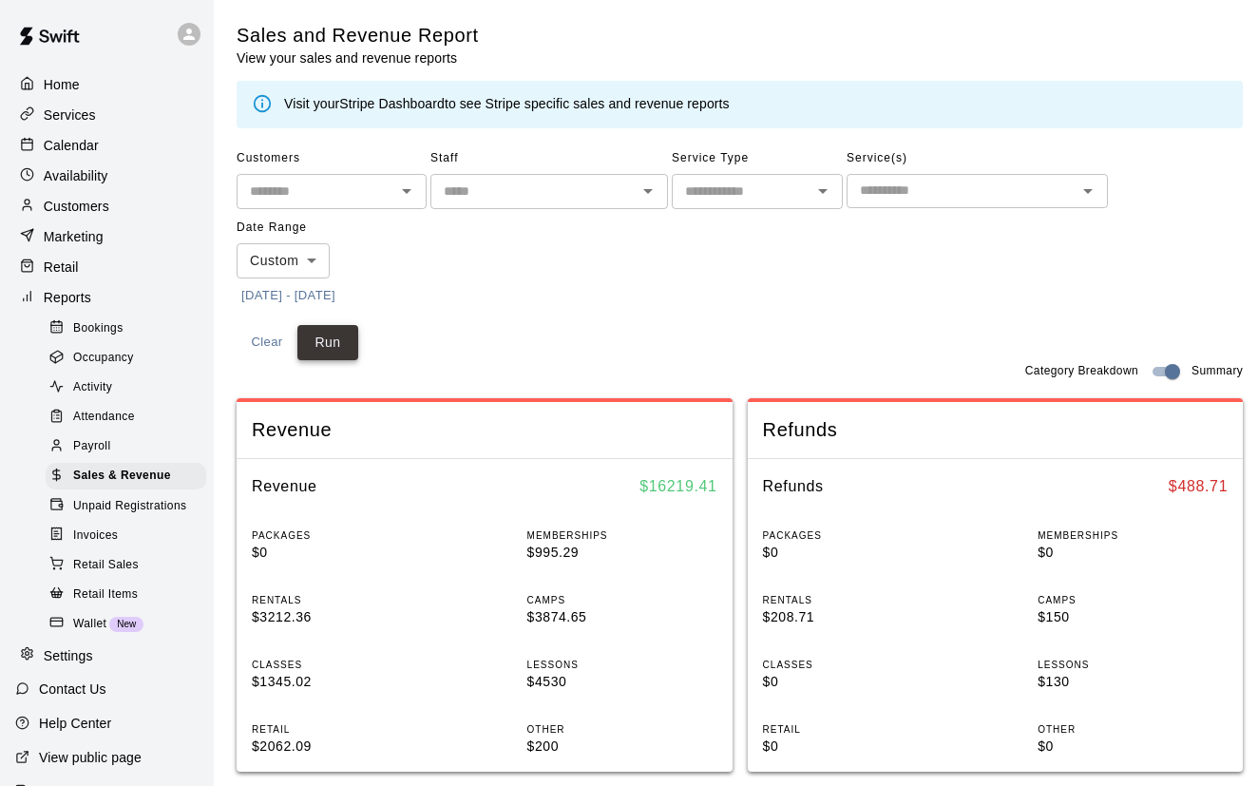
click at [346, 353] on button "Run" at bounding box center [327, 342] width 61 height 35
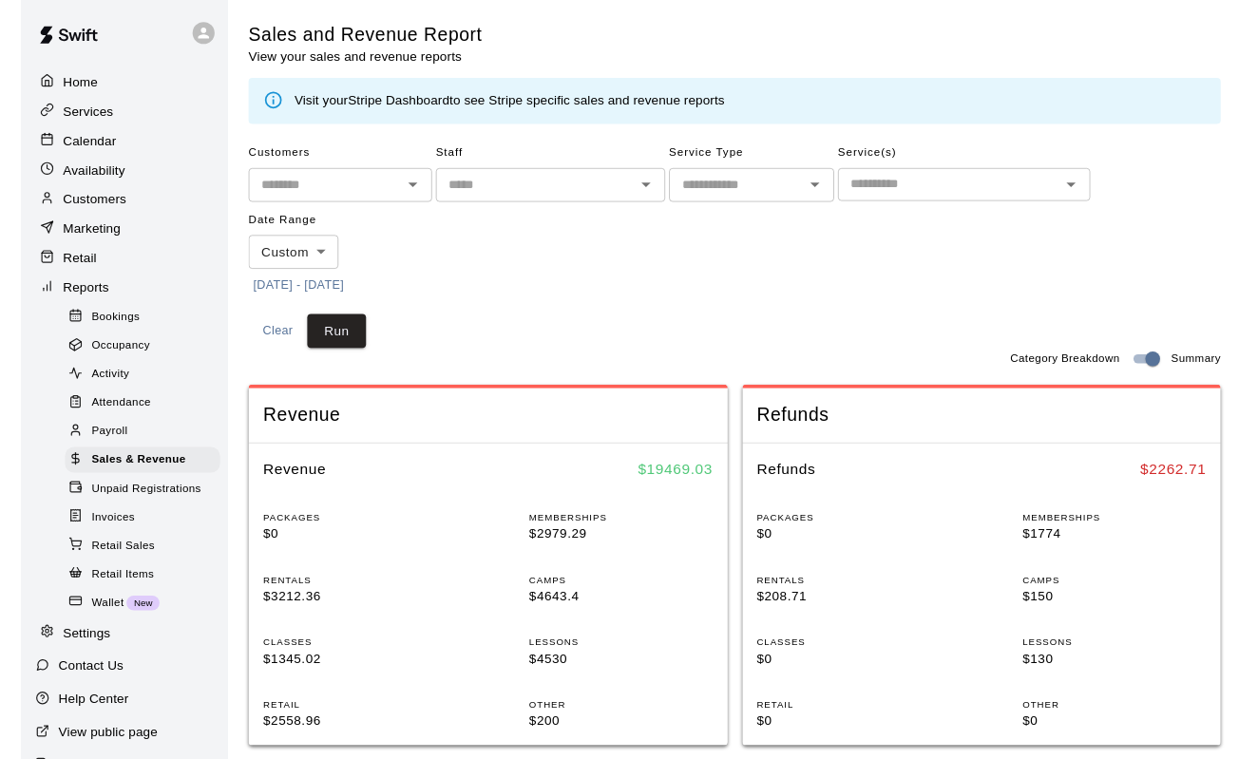
scroll to position [0, 1]
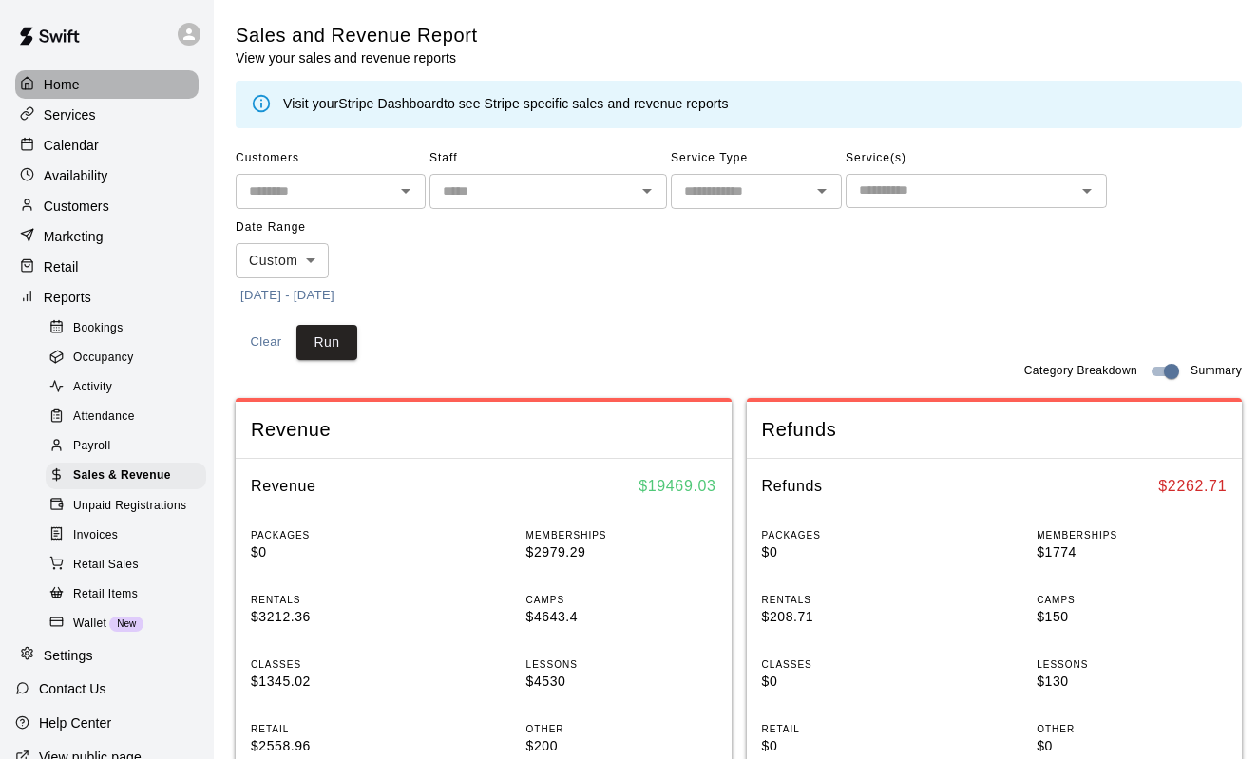
click at [66, 83] on p "Home" at bounding box center [62, 84] width 36 height 19
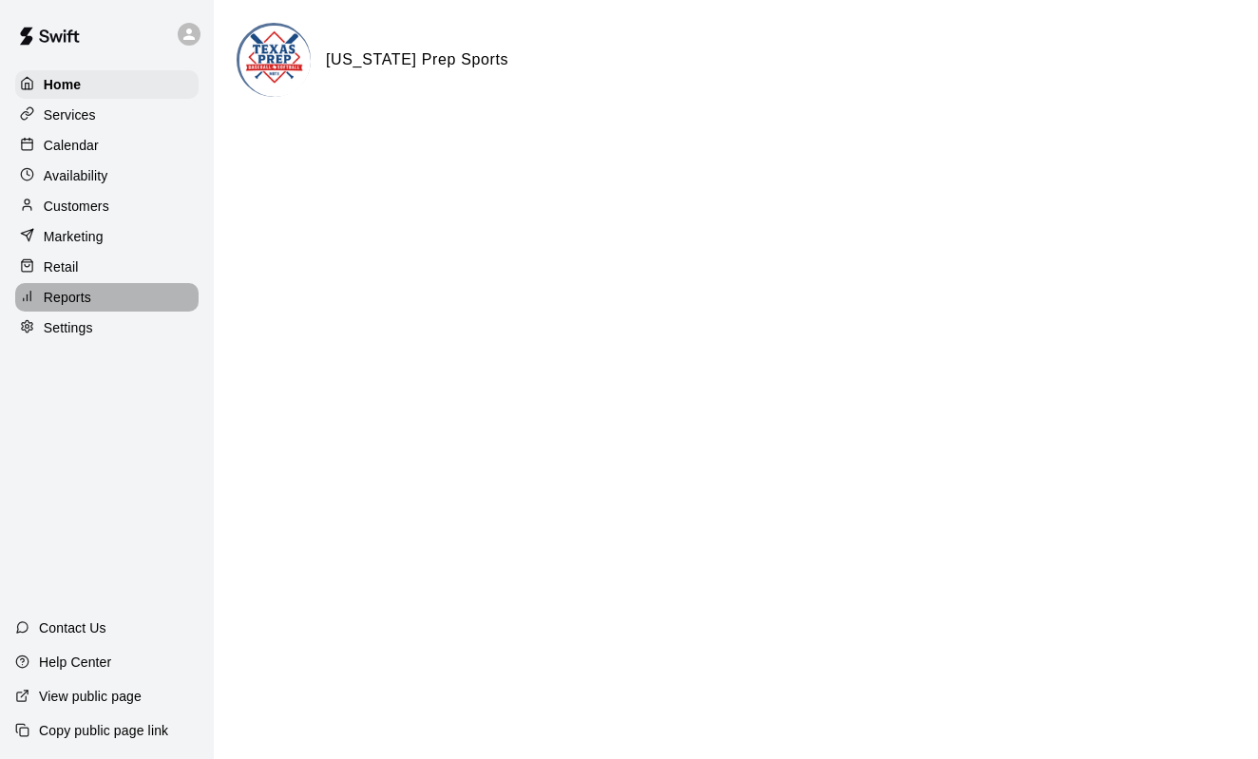
click at [65, 303] on p "Reports" at bounding box center [68, 297] width 48 height 19
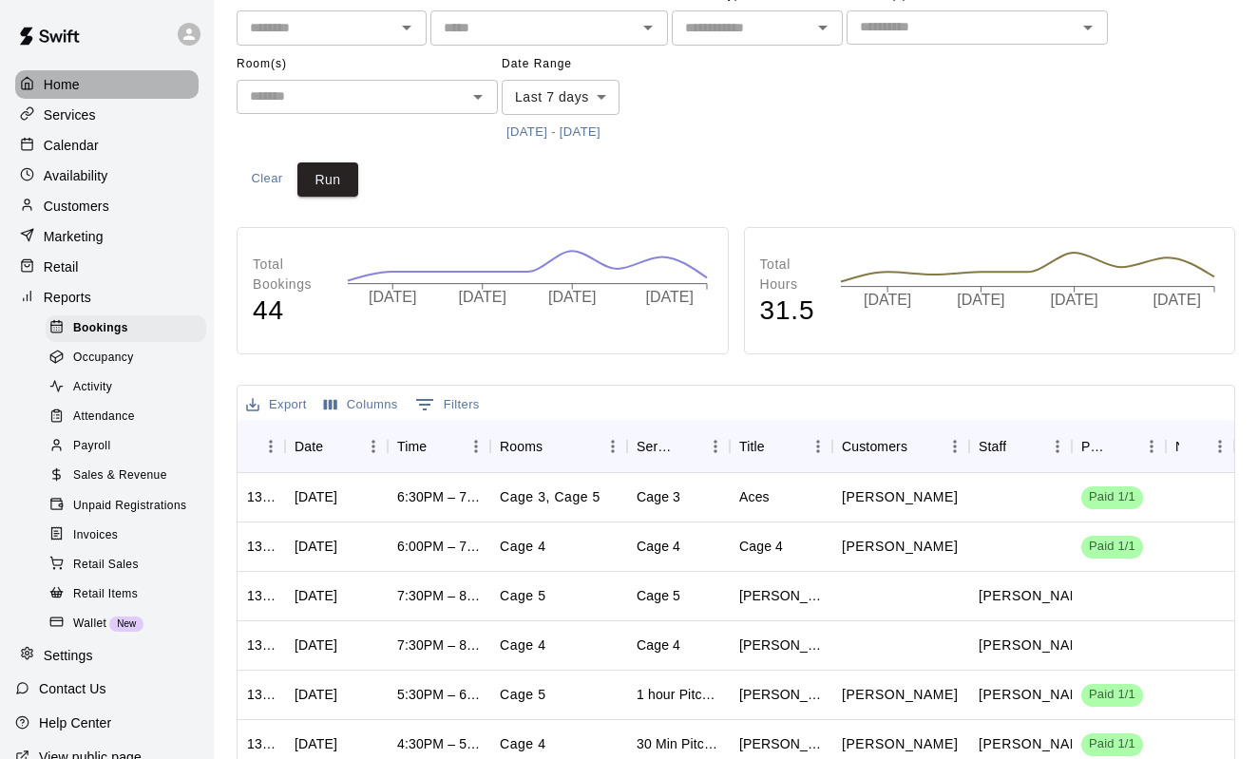
click at [68, 86] on p "Home" at bounding box center [62, 84] width 36 height 19
